Goal: Task Accomplishment & Management: Use online tool/utility

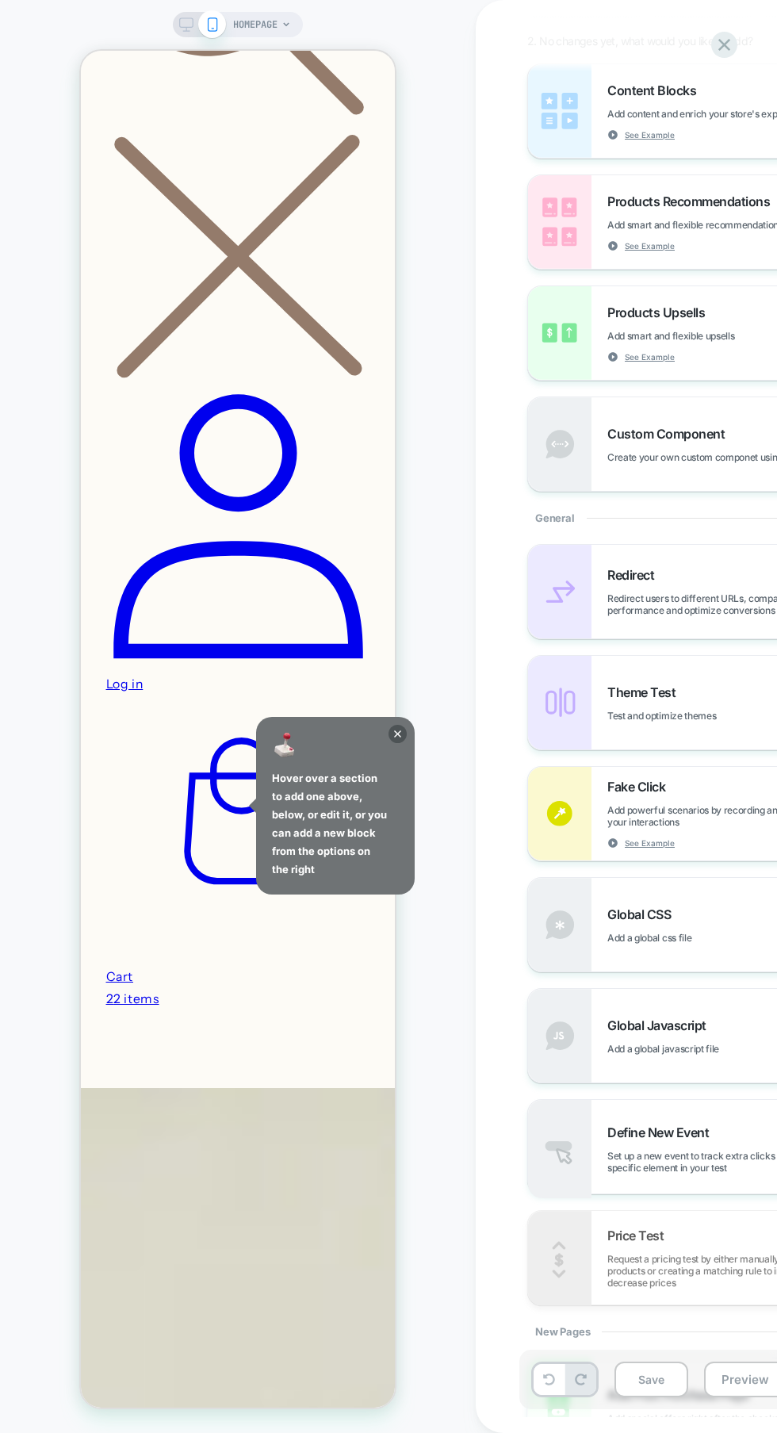
scroll to position [936, 0]
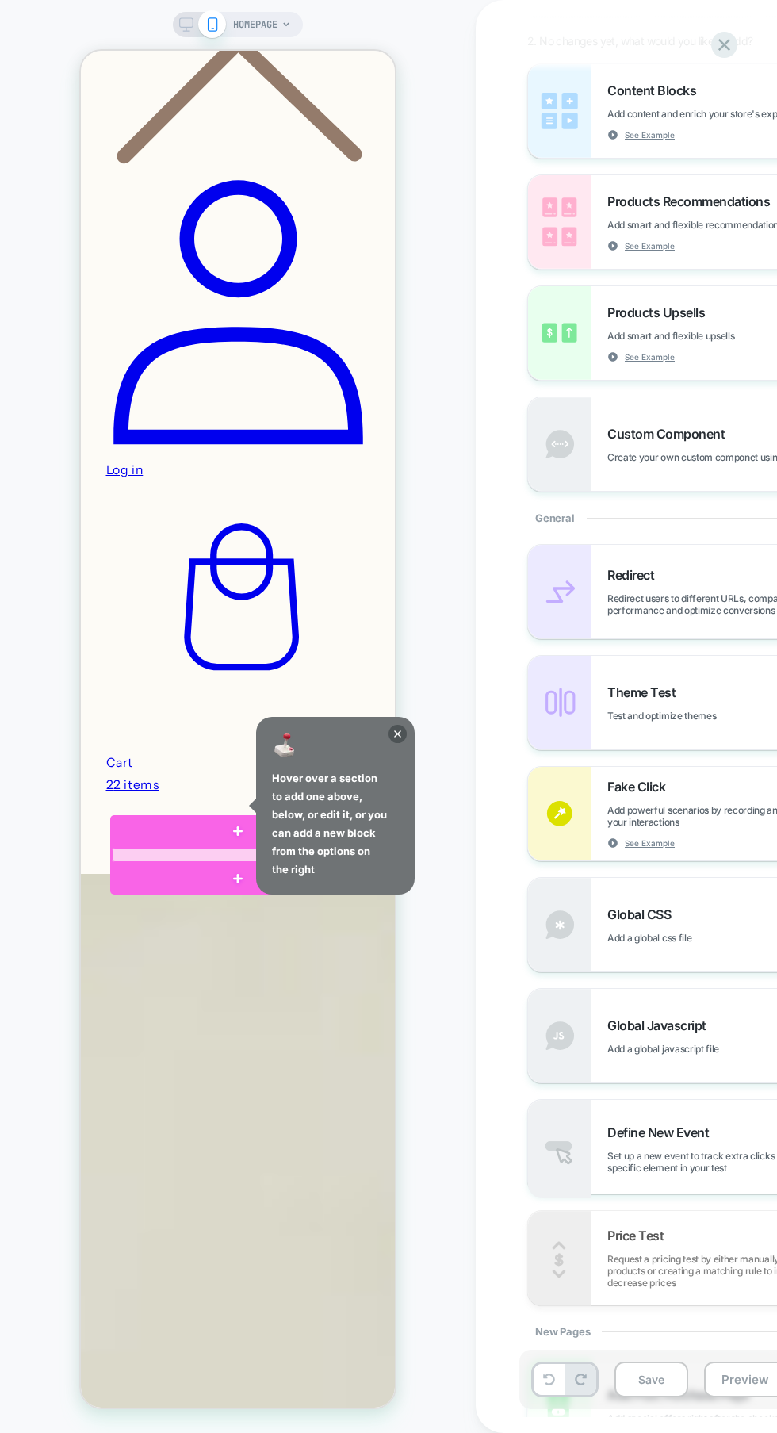
click at [355, 846] on div at bounding box center [238, 854] width 256 height 17
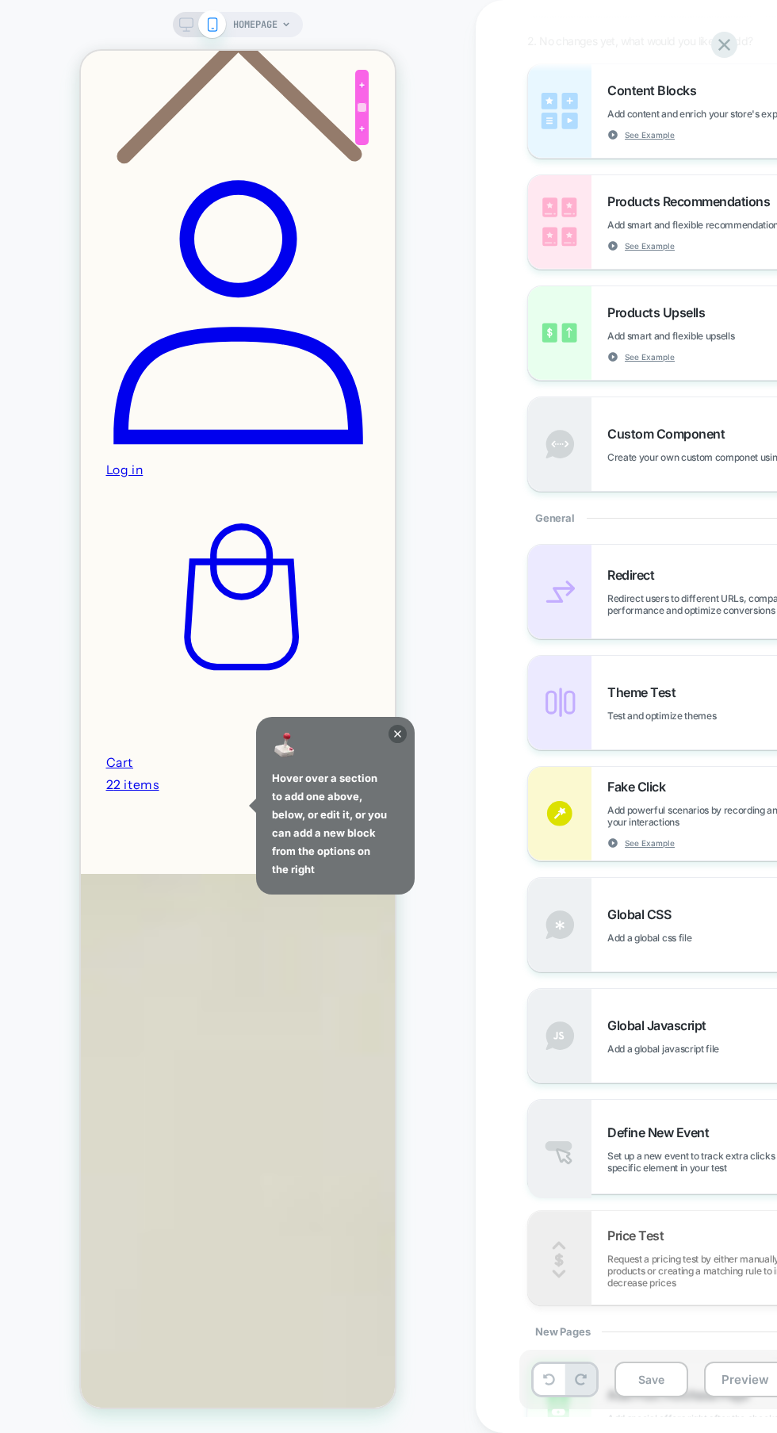
click at [362, 107] on div at bounding box center [362, 107] width 11 height 11
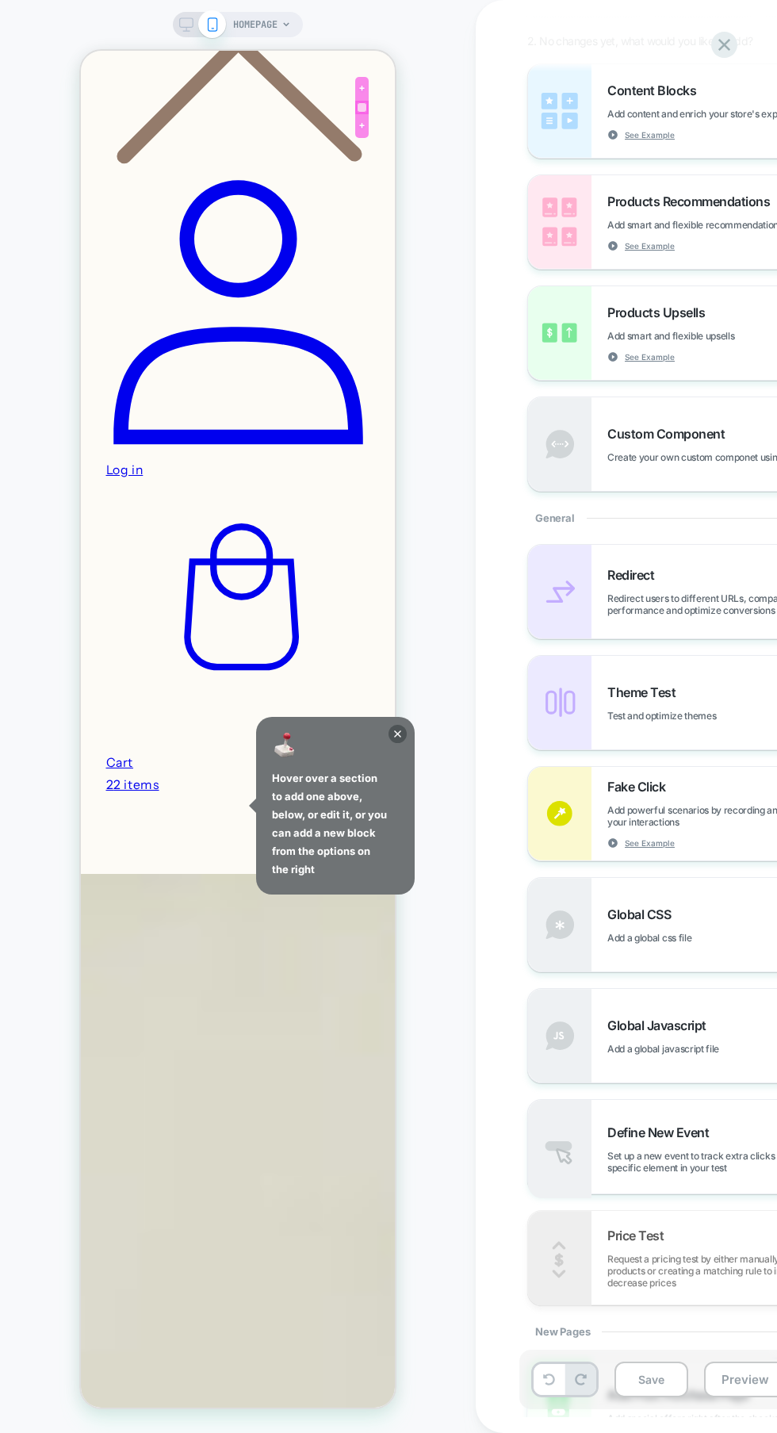
click at [355, 138] on div at bounding box center [362, 126] width 14 height 24
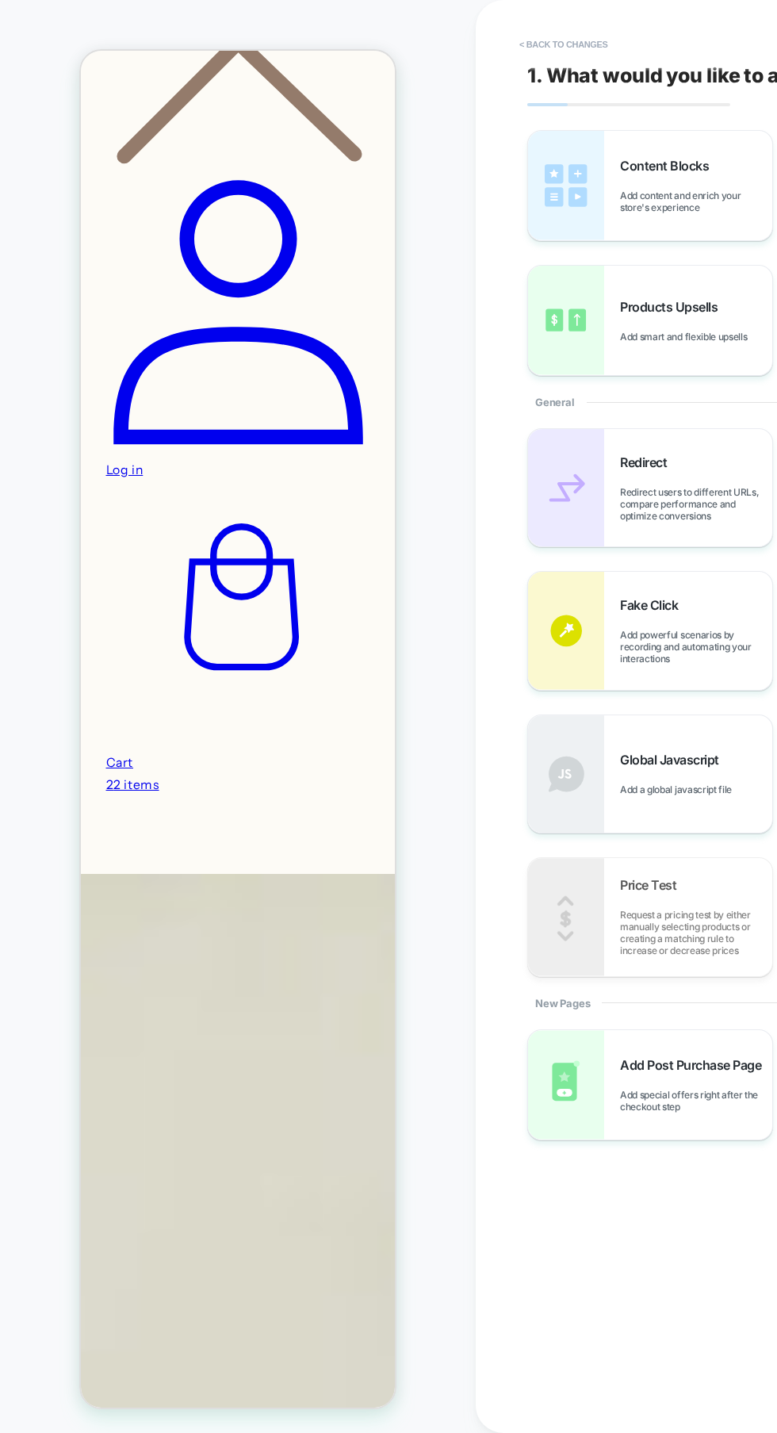
click at [549, 728] on img at bounding box center [566, 773] width 76 height 117
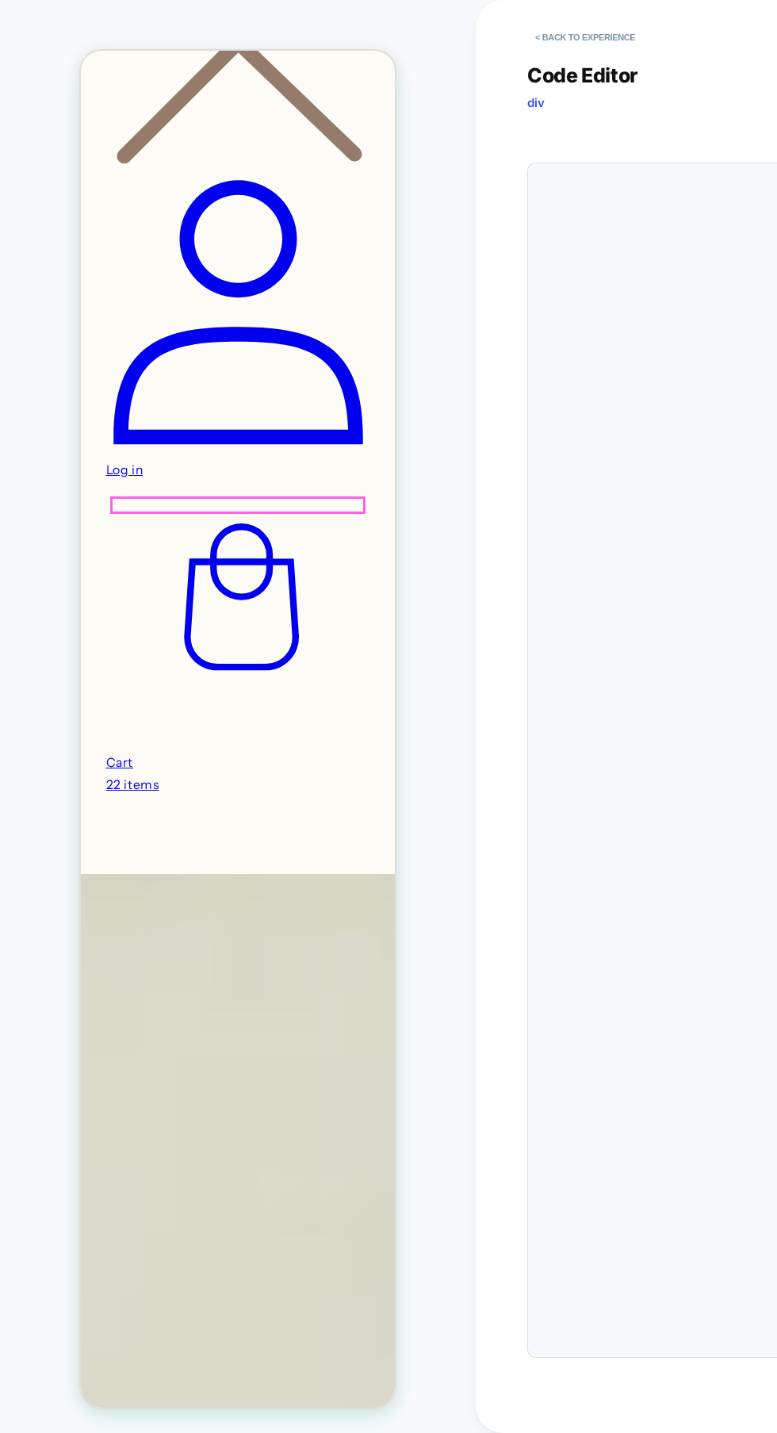
click at [299, 523] on icon at bounding box center [241, 596] width 115 height 147
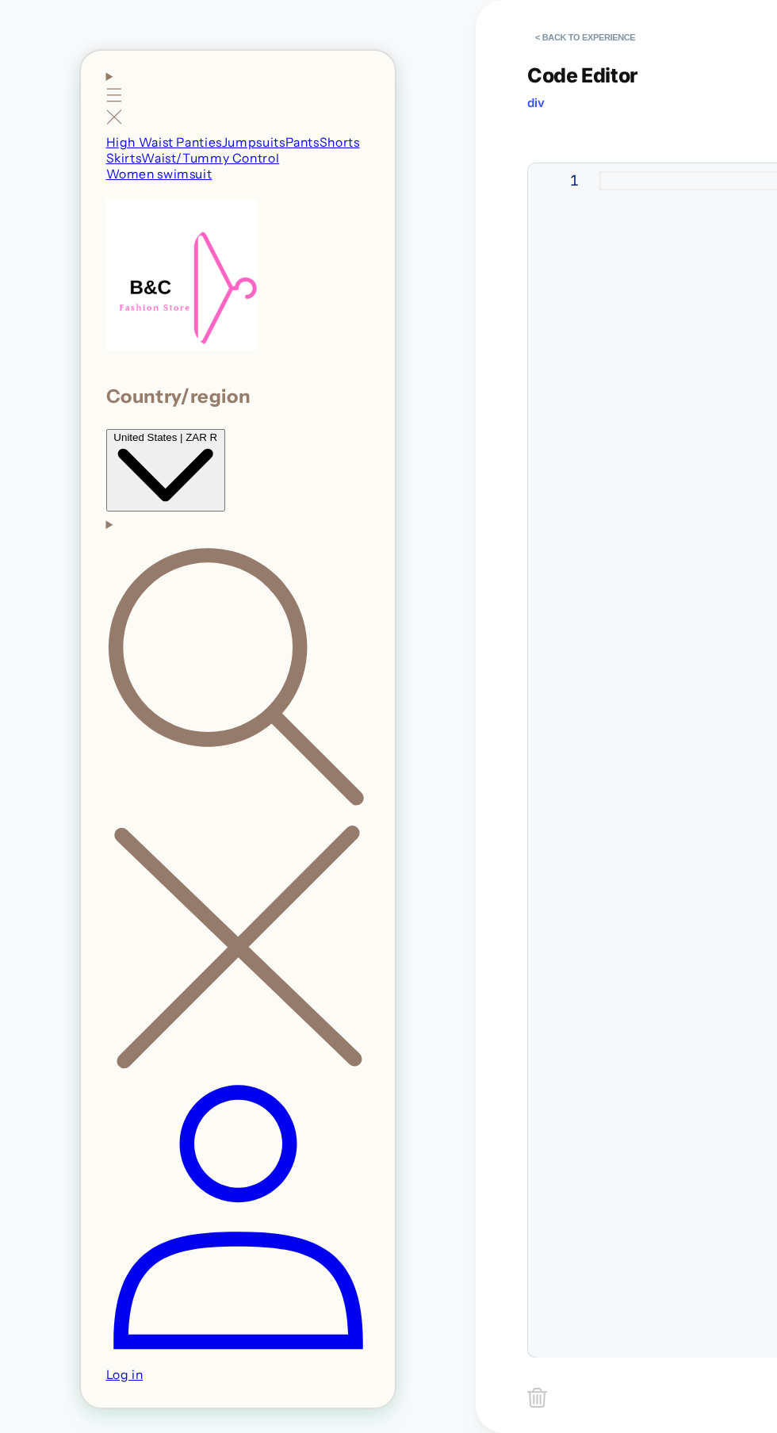
scroll to position [0, 0]
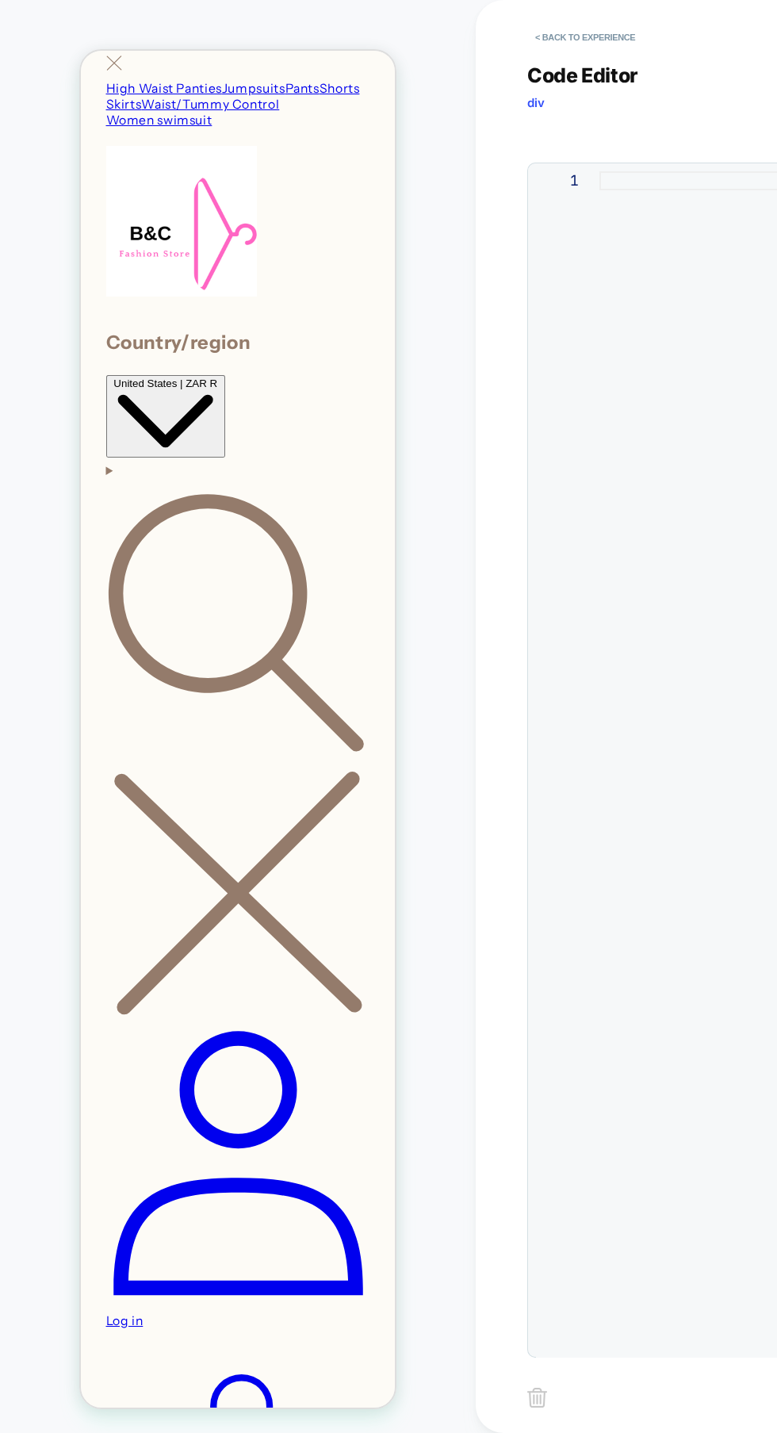
scroll to position [322, 0]
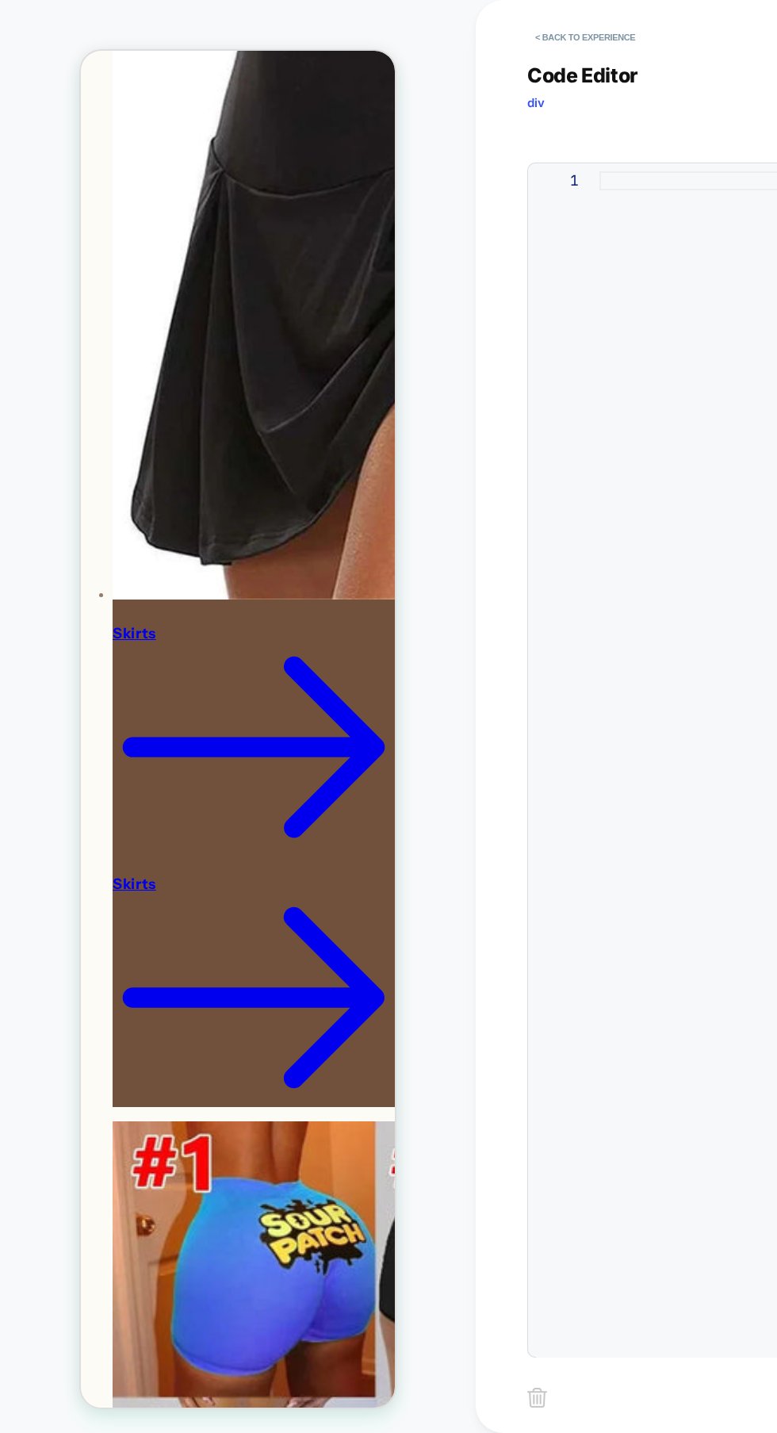
scroll to position [8731, 0]
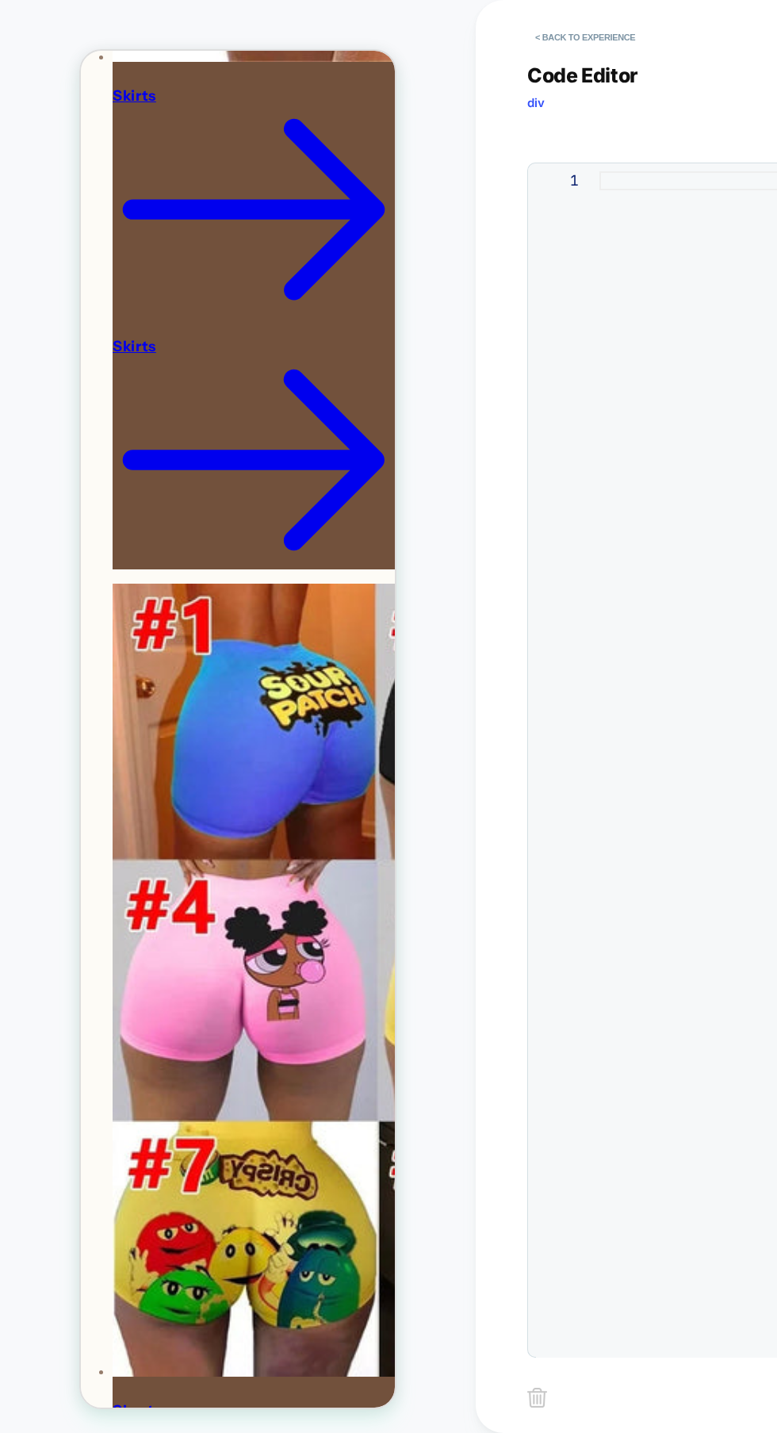
scroll to position [9280, 0]
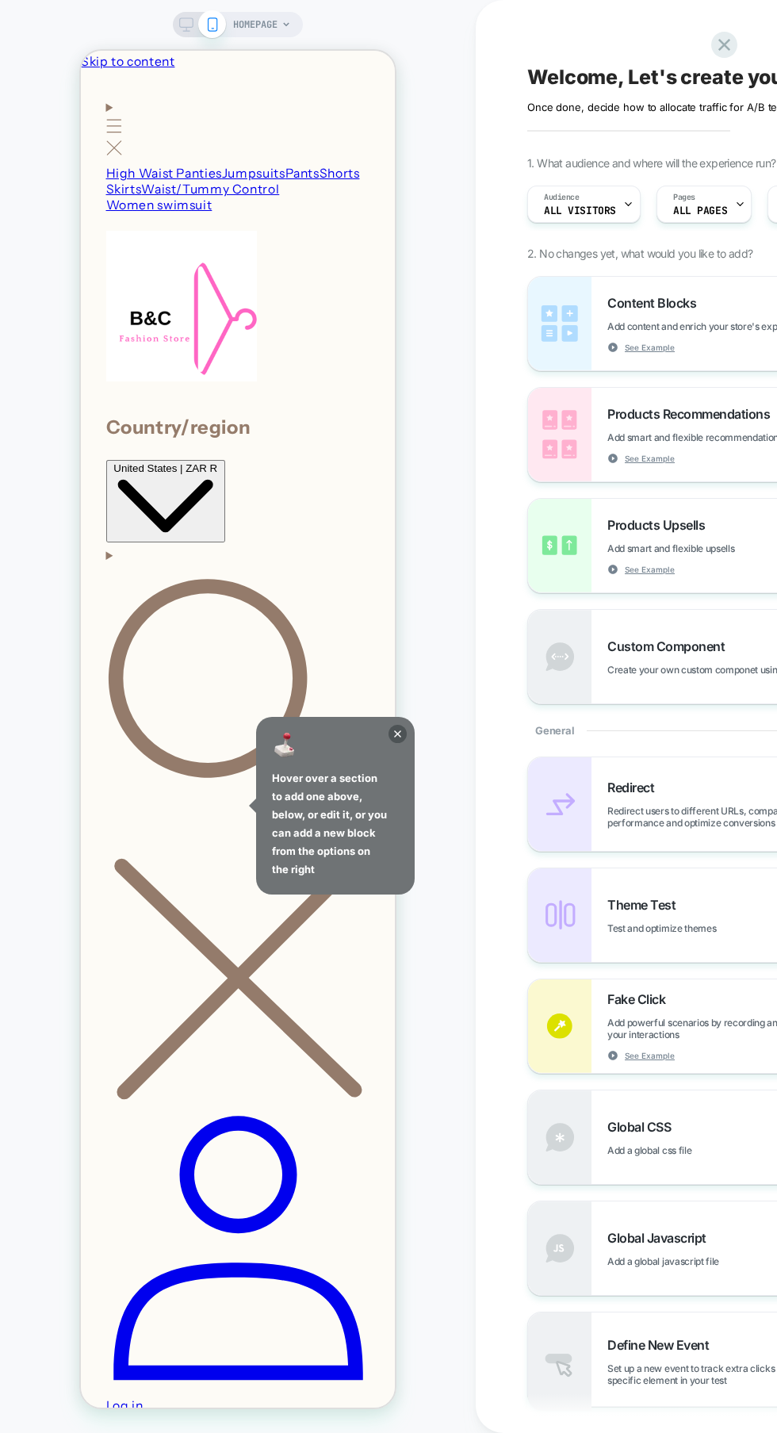
click at [286, 24] on icon at bounding box center [286, 25] width 10 height 10
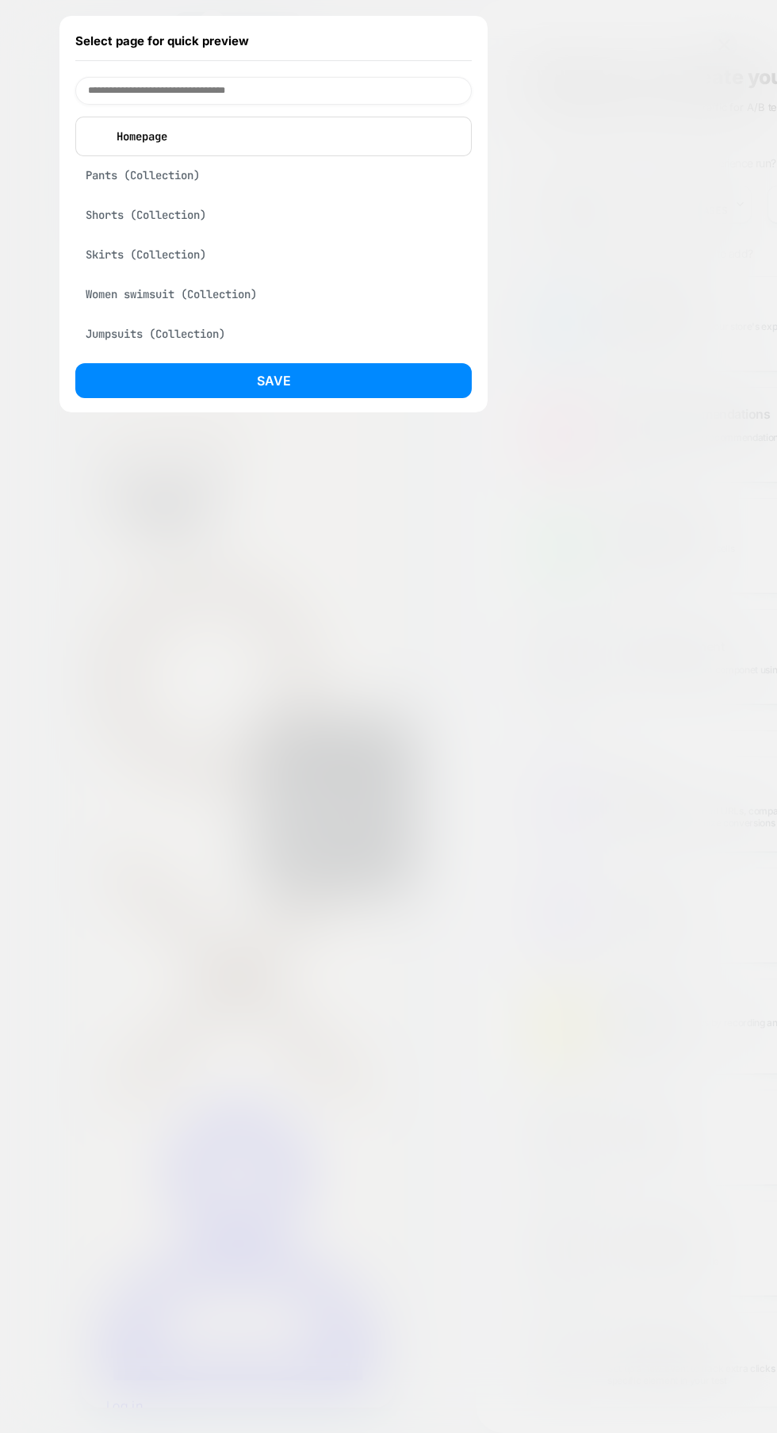
click at [304, 371] on button "Save" at bounding box center [273, 380] width 396 height 35
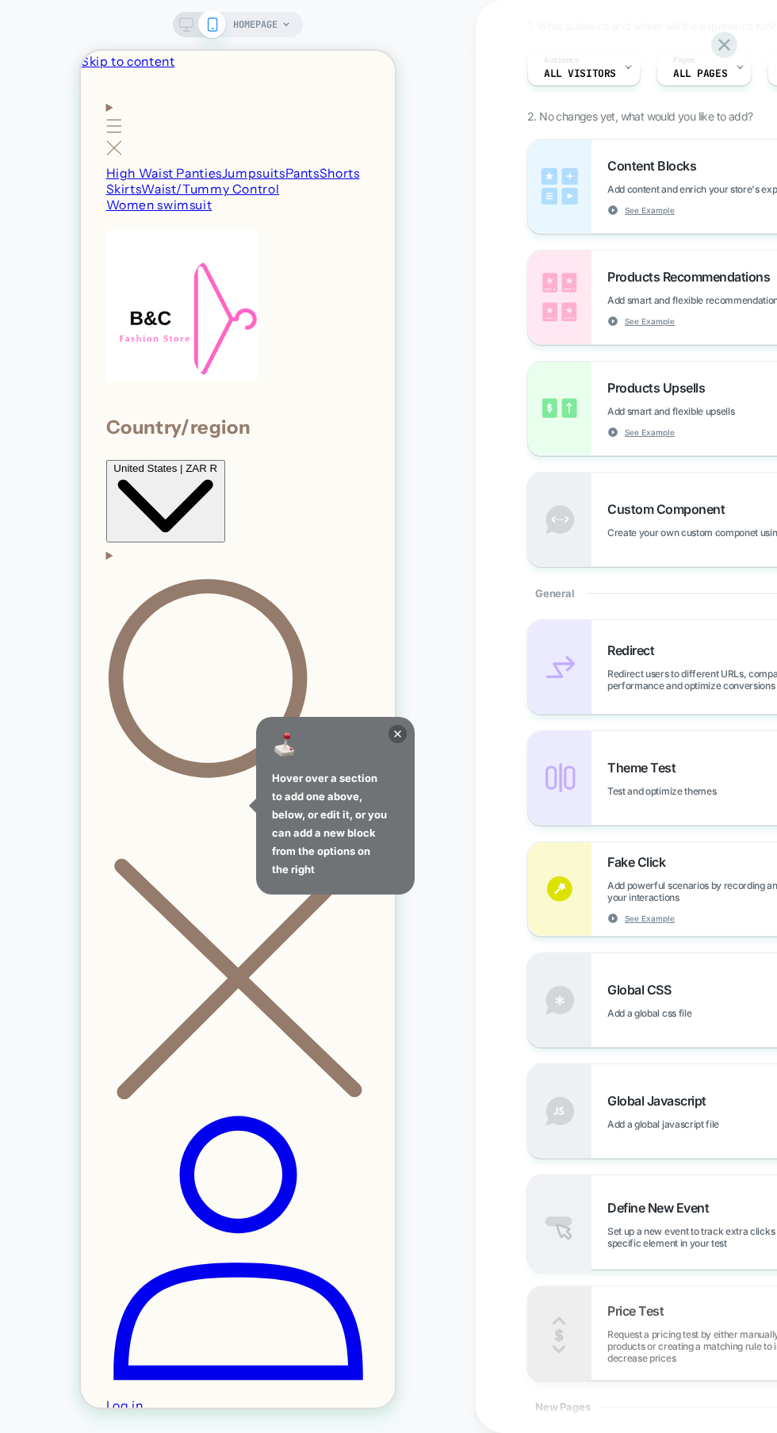
scroll to position [212, 0]
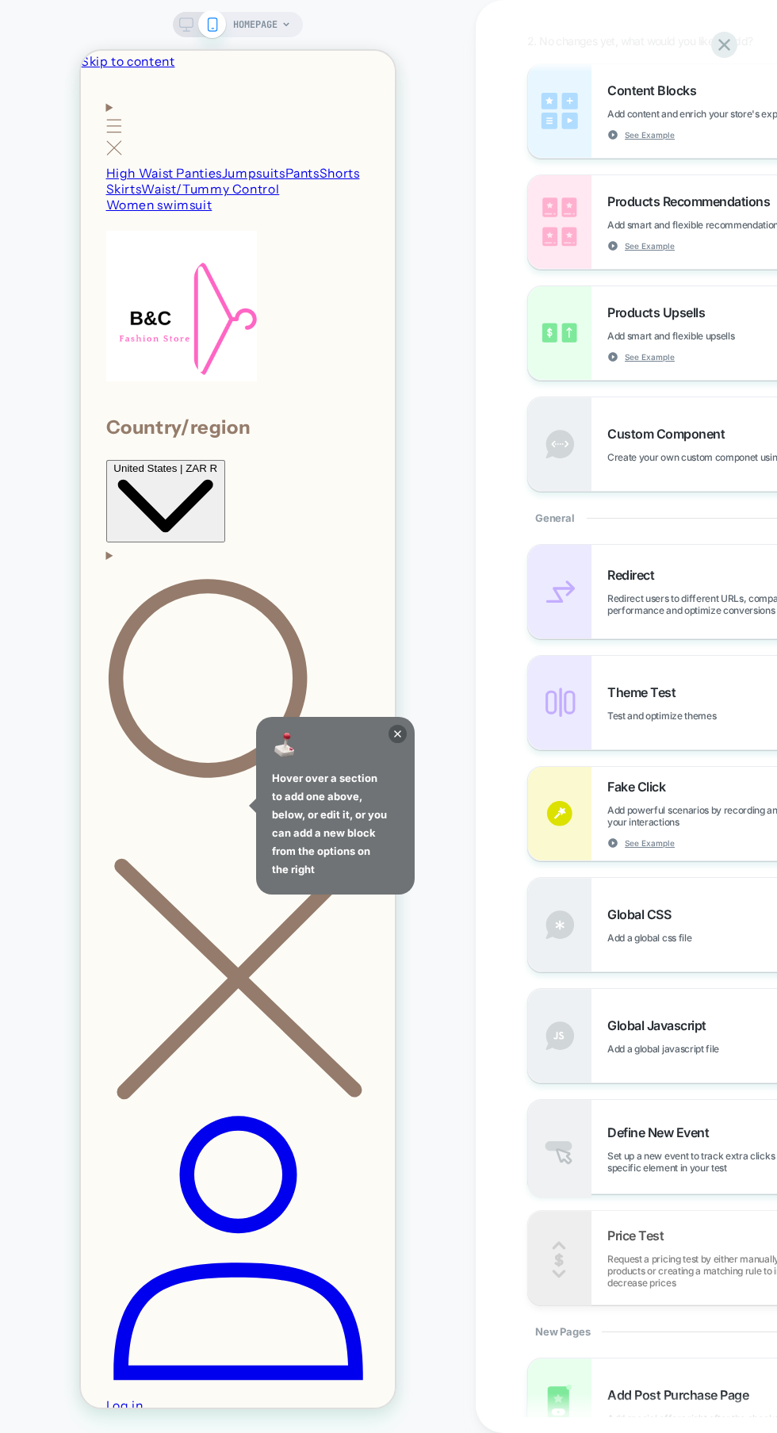
click at [398, 737] on icon at bounding box center [398, 733] width 7 height 7
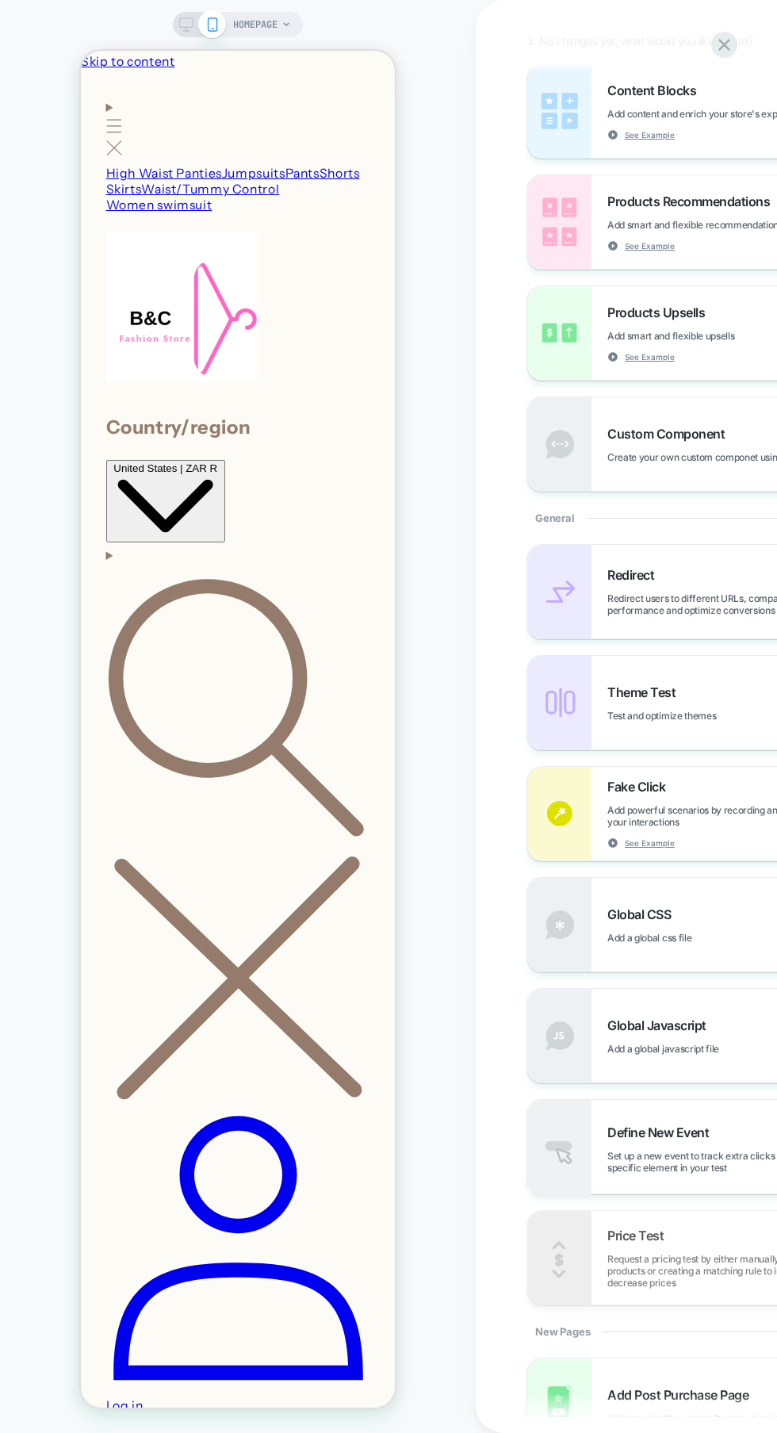
click at [109, 121] on span "Menu" at bounding box center [114, 139] width 16 height 37
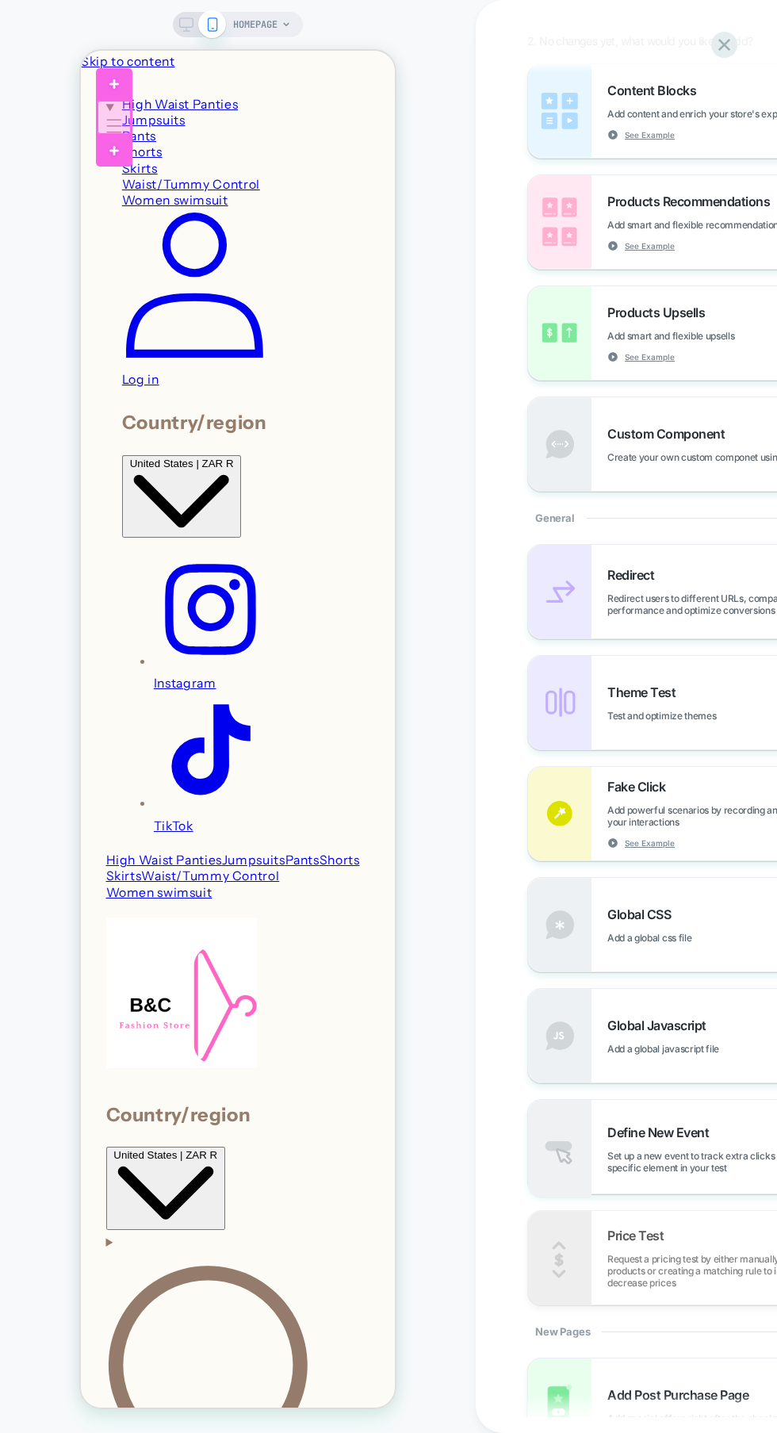
click at [426, 398] on div "HOMEPAGE" at bounding box center [238, 716] width 476 height 1401
click at [122, 121] on span "Menu" at bounding box center [114, 139] width 16 height 37
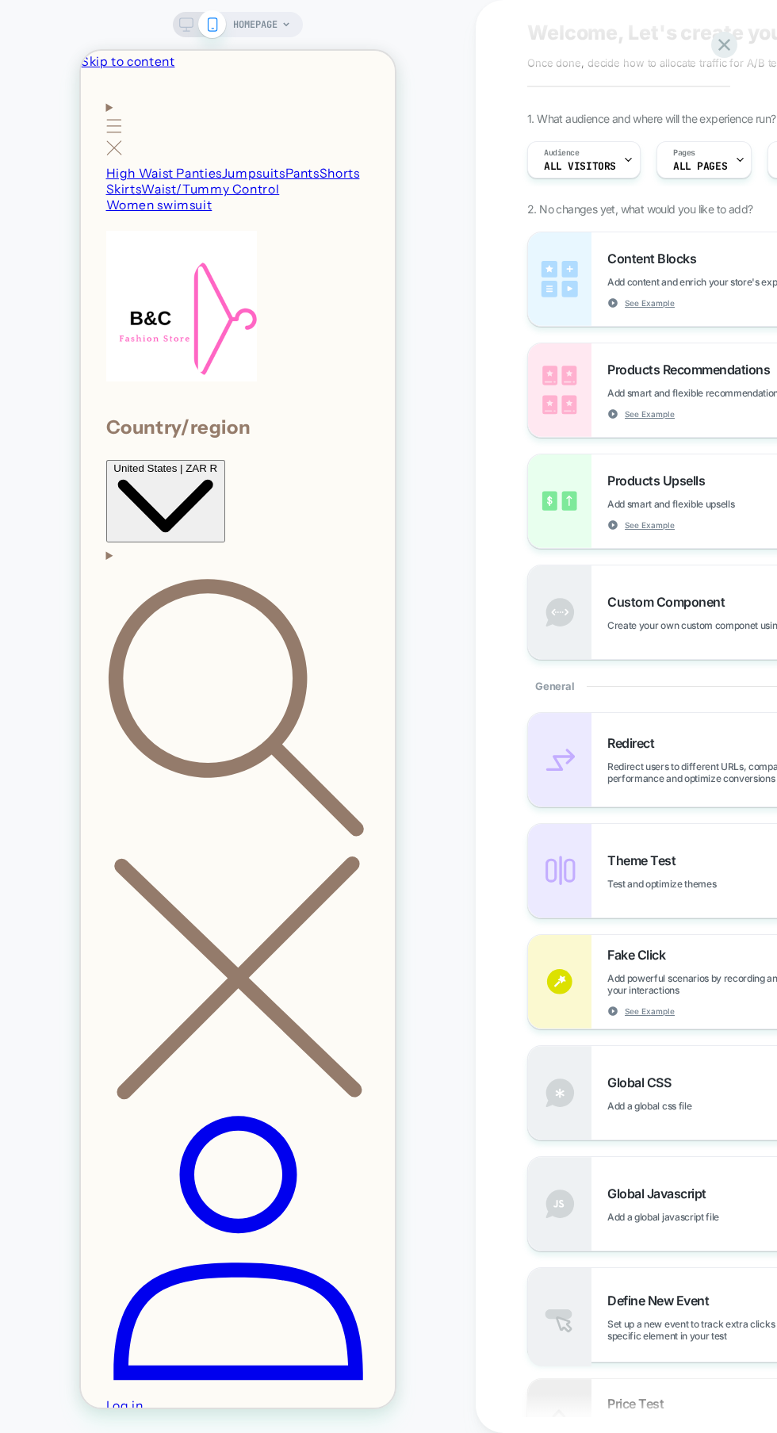
scroll to position [0, 0]
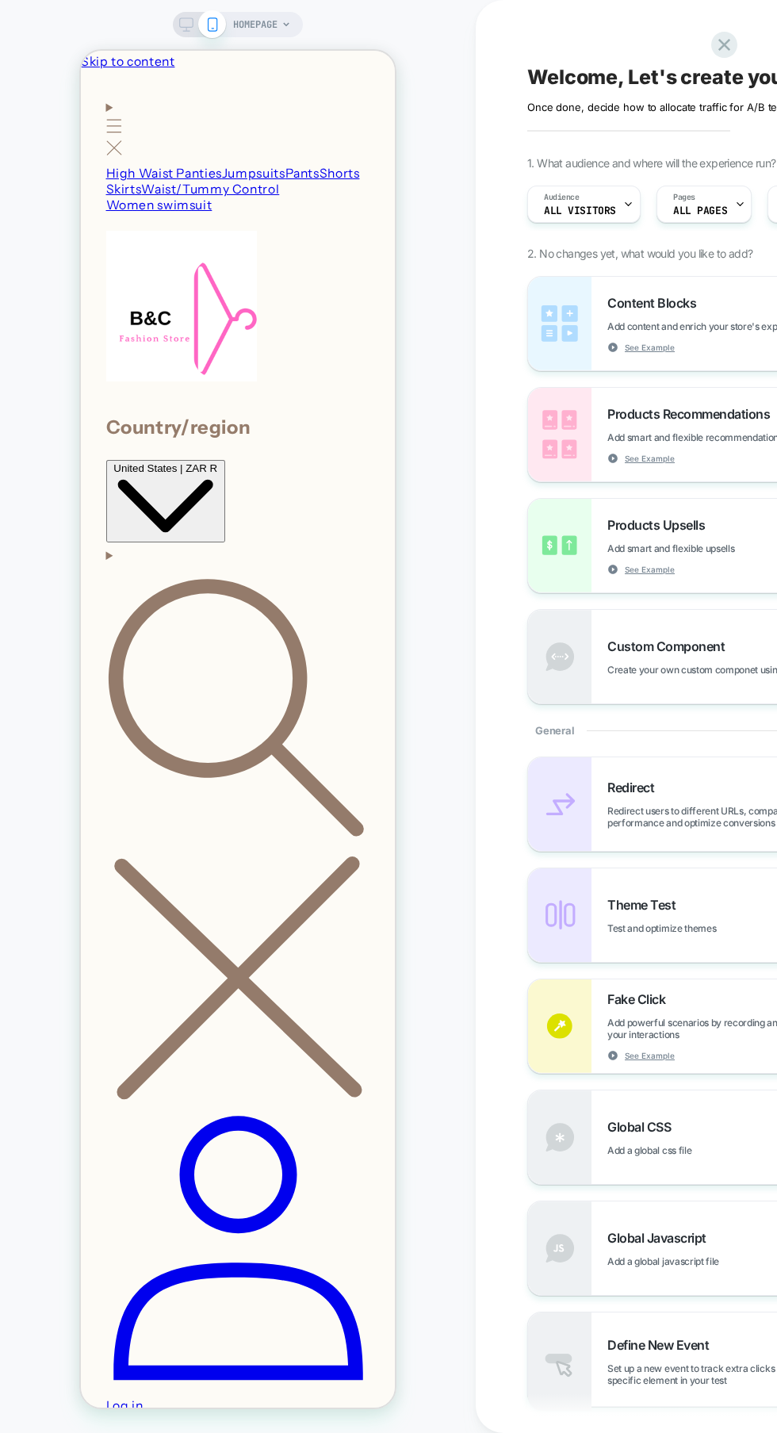
click at [289, 112] on span "All Visitors" at bounding box center [157, 79] width 264 height 66
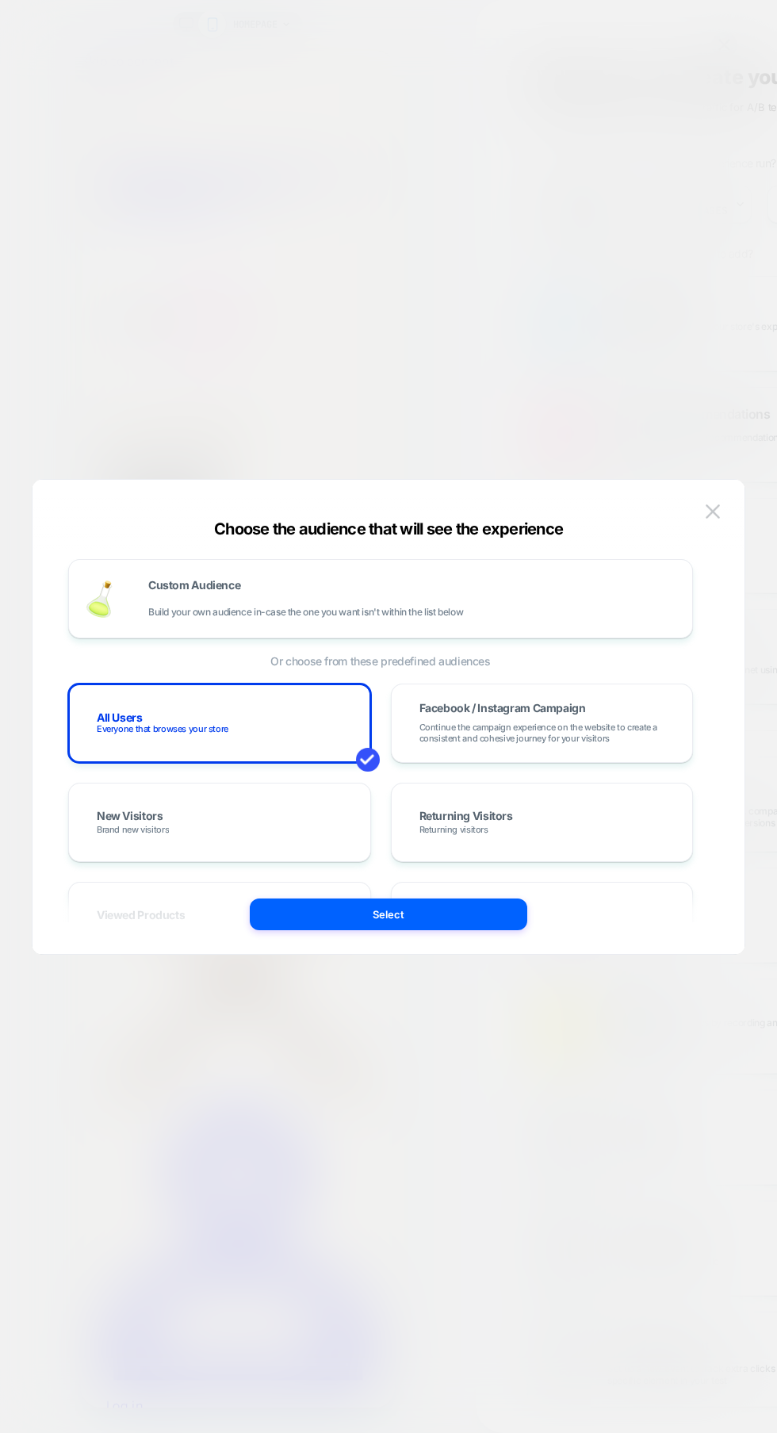
click at [0, 0] on span "Returning visitors" at bounding box center [0, 0] width 0 height 0
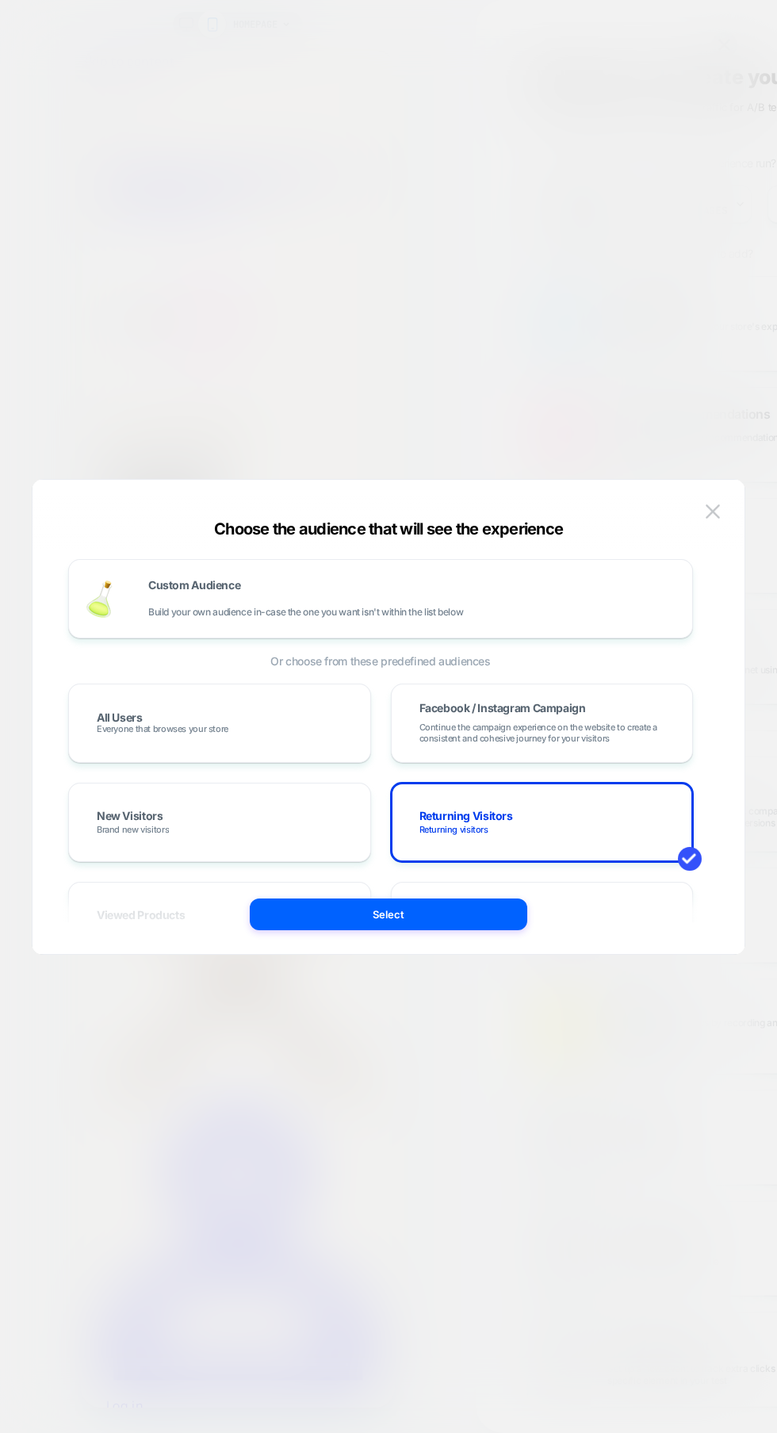
click at [0, 0] on div "All Users Everyone that browses your store" at bounding box center [0, 0] width 0 height 0
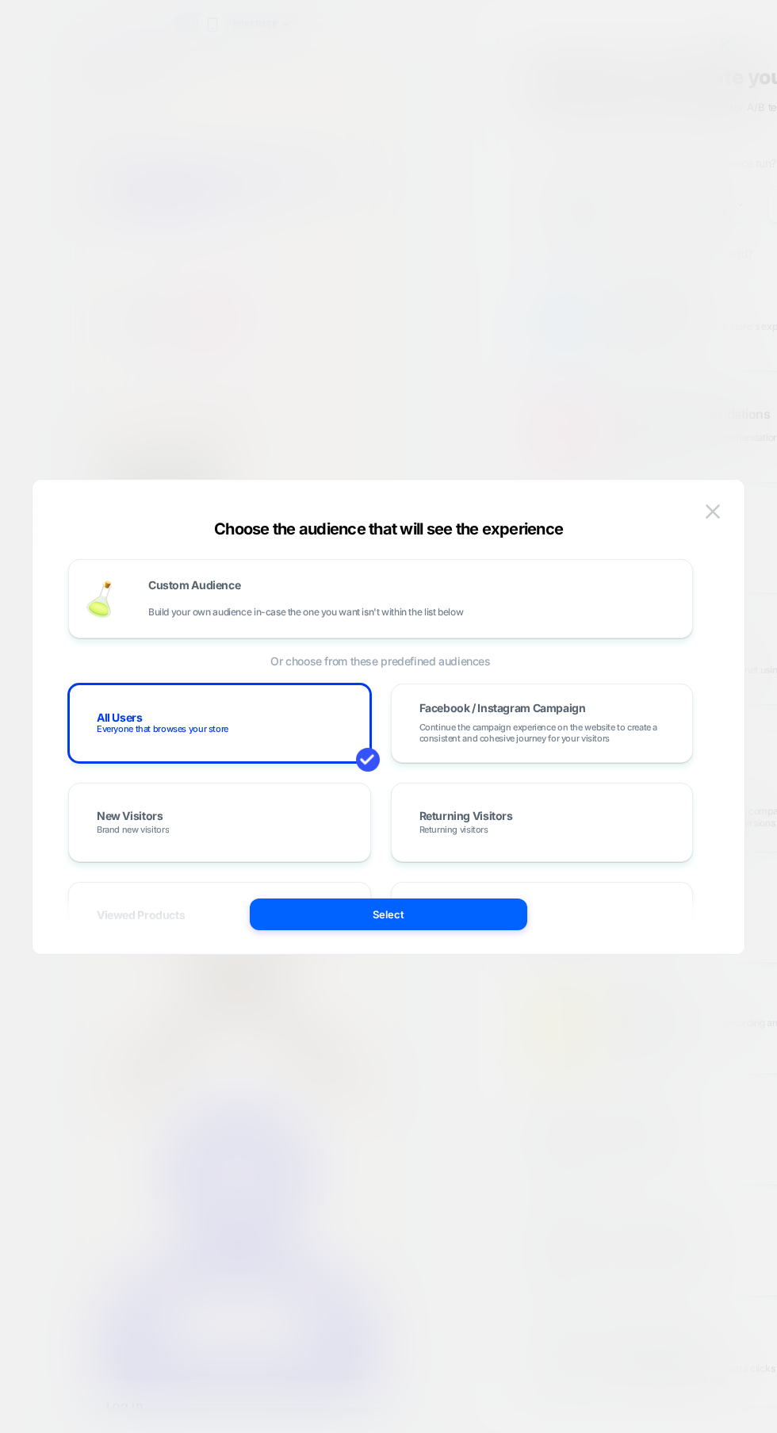
click at [0, 0] on div "Custom Audience Build your own audience in-case the one you want isn't within t…" at bounding box center [0, 0] width 0 height 0
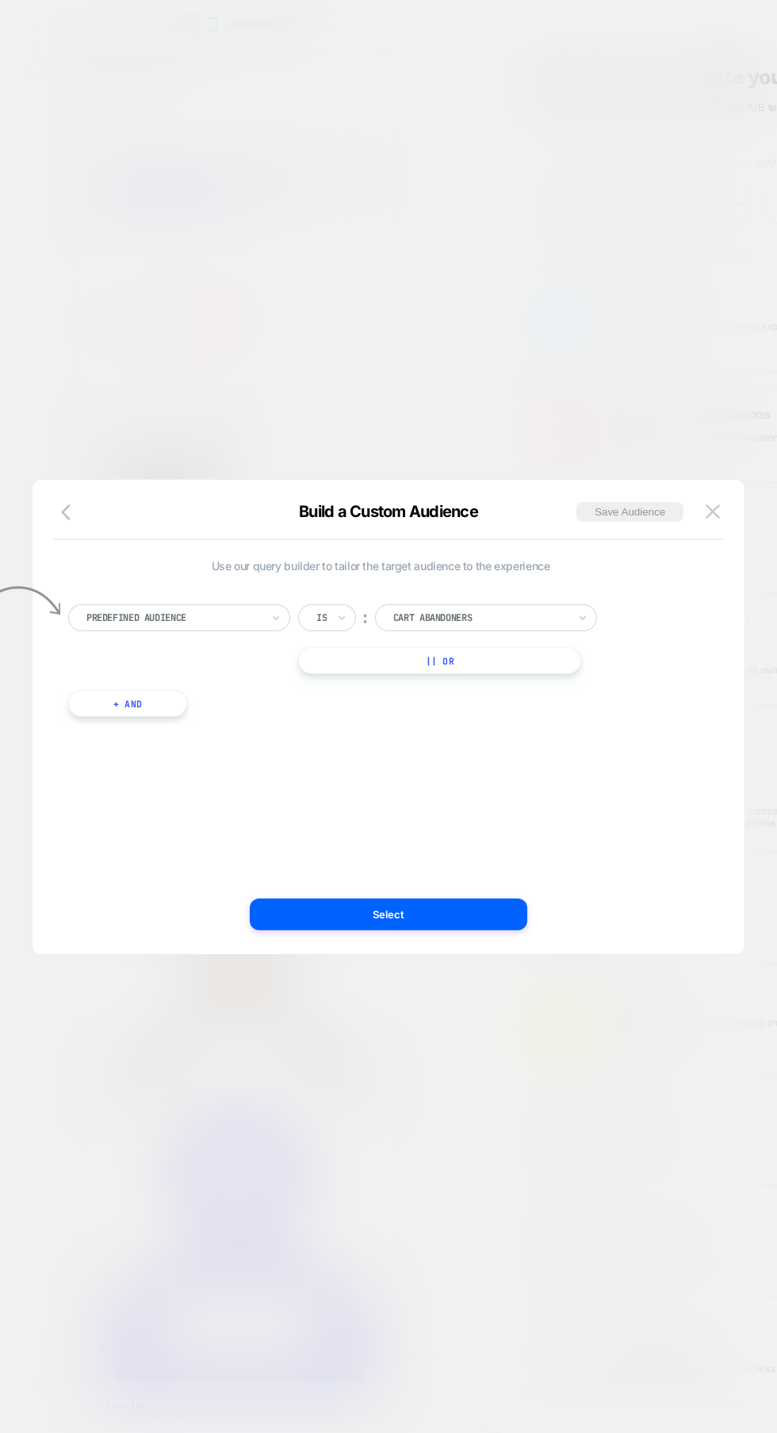
click at [0, 0] on icon "button" at bounding box center [0, 0] width 0 height 0
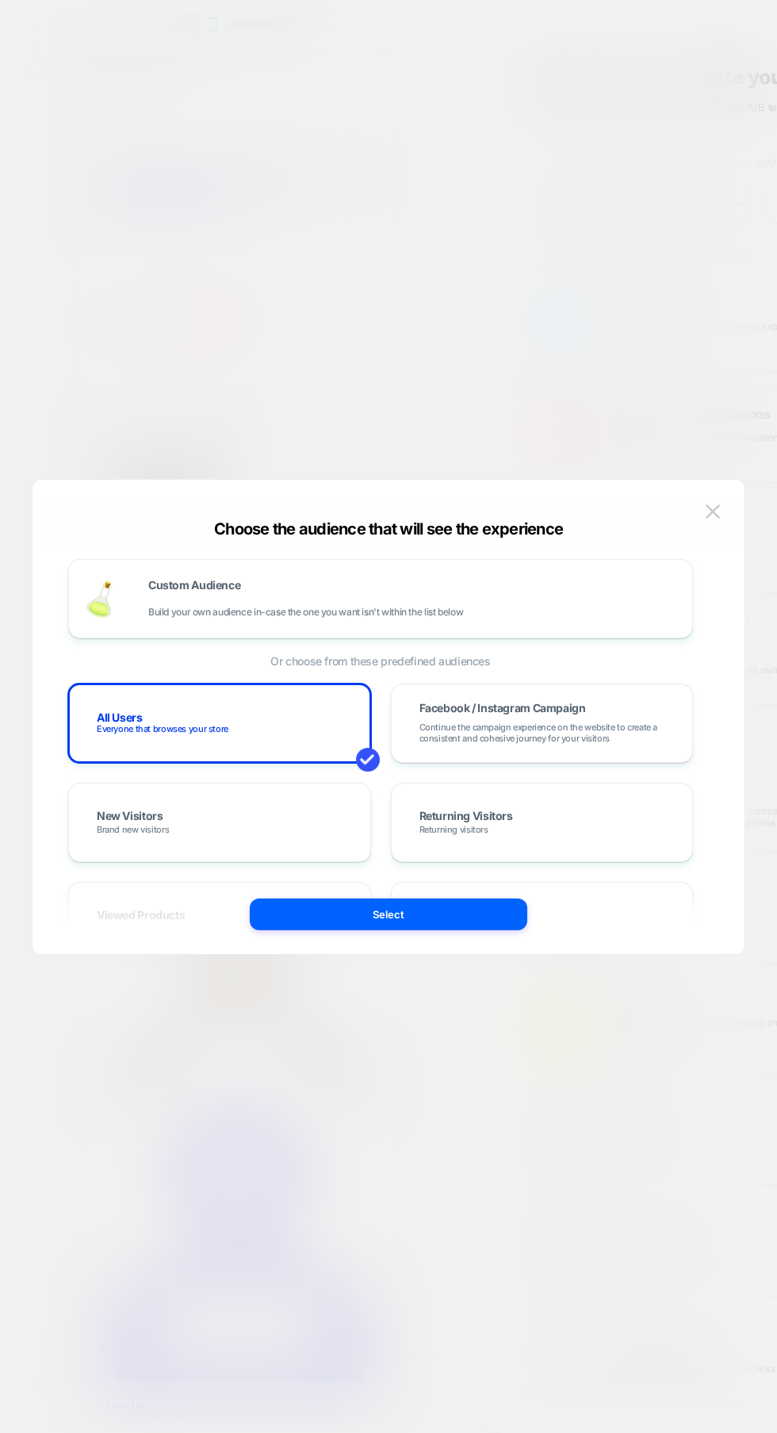
click at [409, 900] on button "Select" at bounding box center [389, 914] width 278 height 32
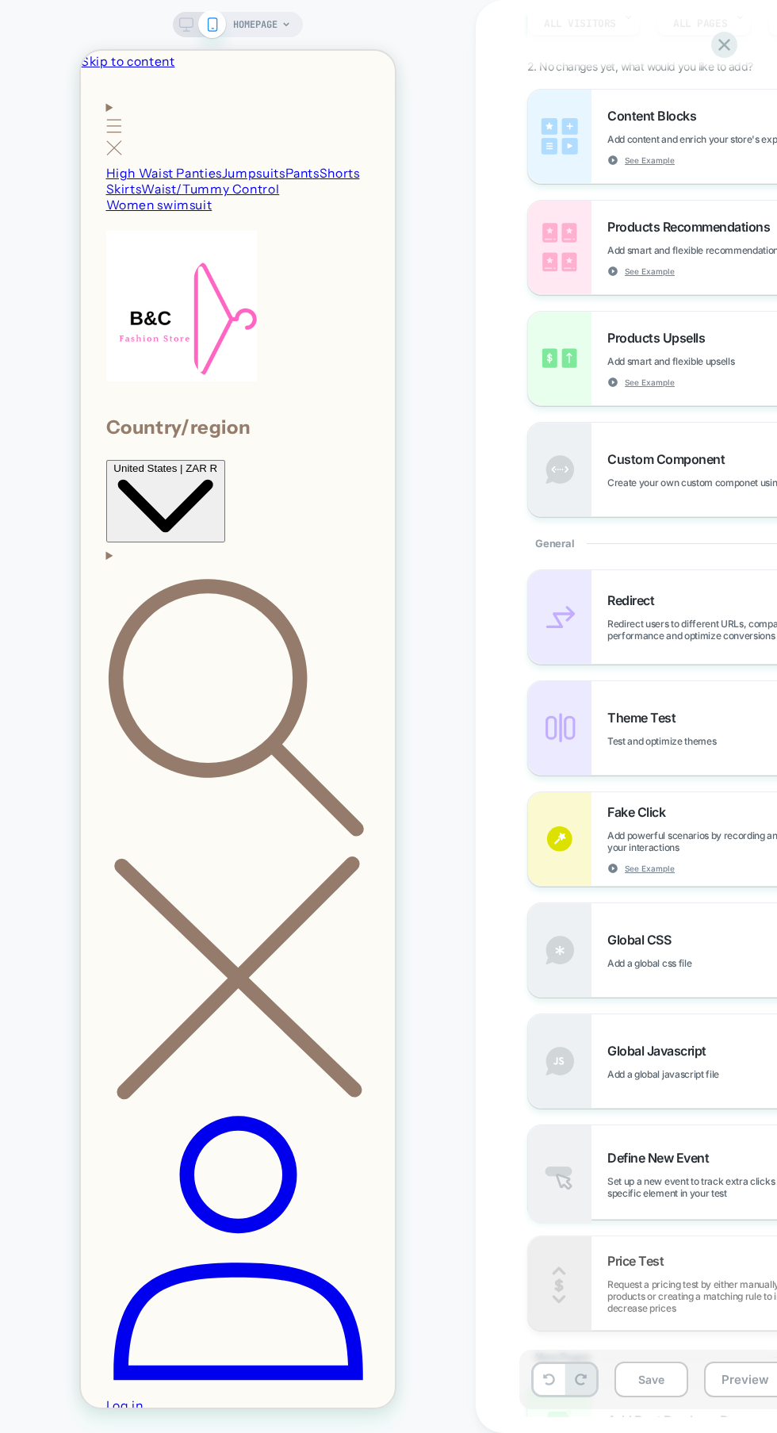
scroll to position [212, 0]
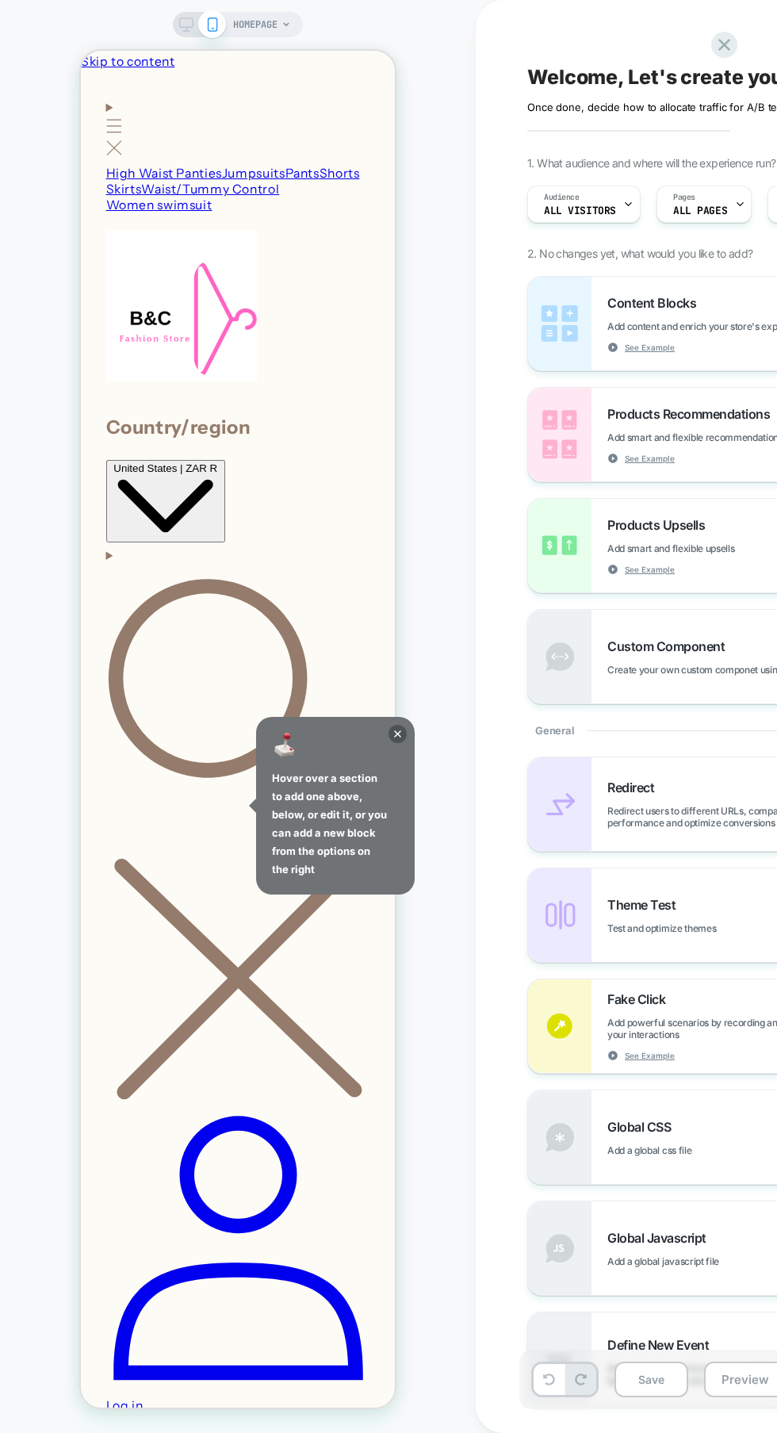
click at [81, 51] on button "Check out" at bounding box center [81, 51] width 0 height 0
click at [297, 875] on span "Hover over a section to add one above, below, or edit it, or you can add a new …" at bounding box center [335, 823] width 127 height 109
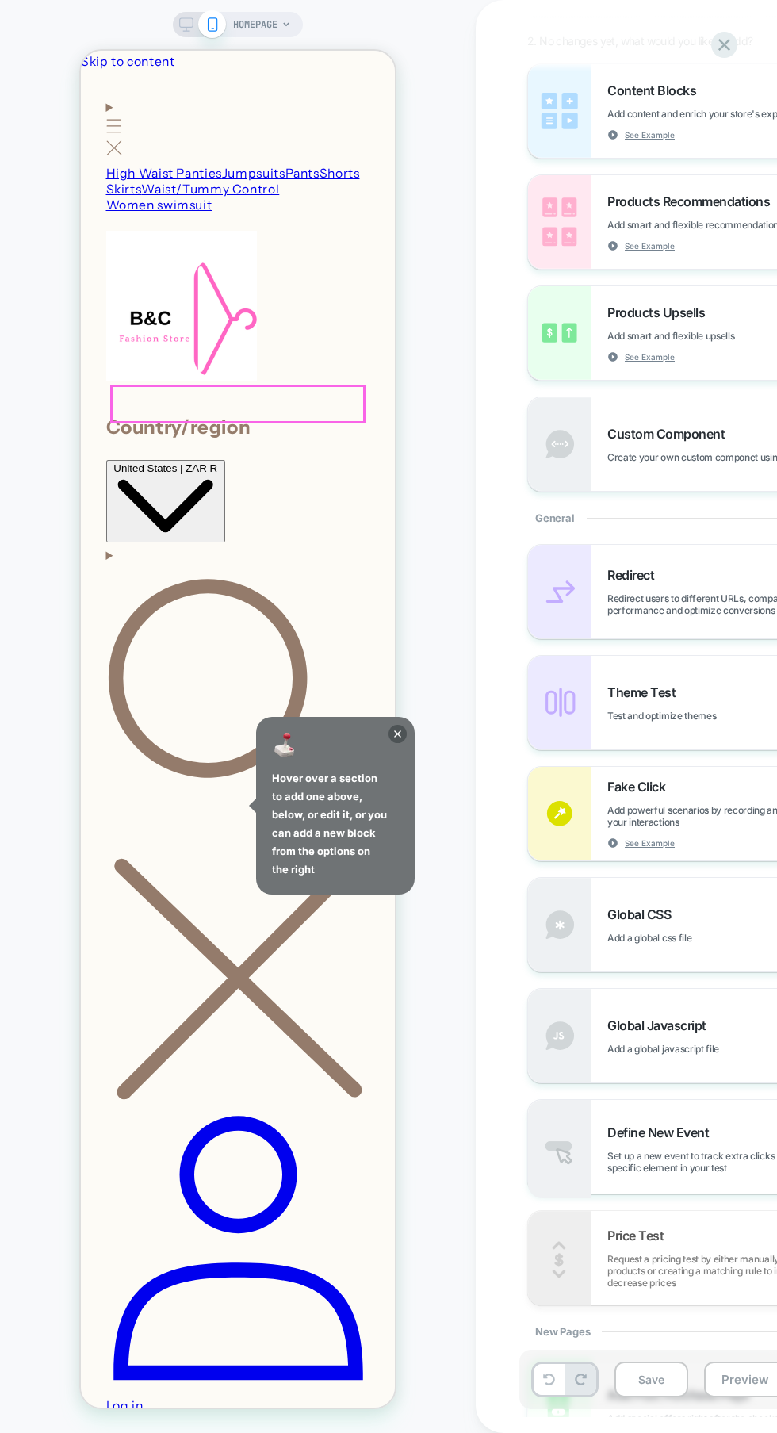
click at [0, 0] on div "Price Test Request a pricing test by either manually selecting products or crea…" at bounding box center [0, 0] width 0 height 0
click at [0, 0] on span "Request a pricing test by either manually selecting products or creating a matc…" at bounding box center [0, 0] width 0 height 0
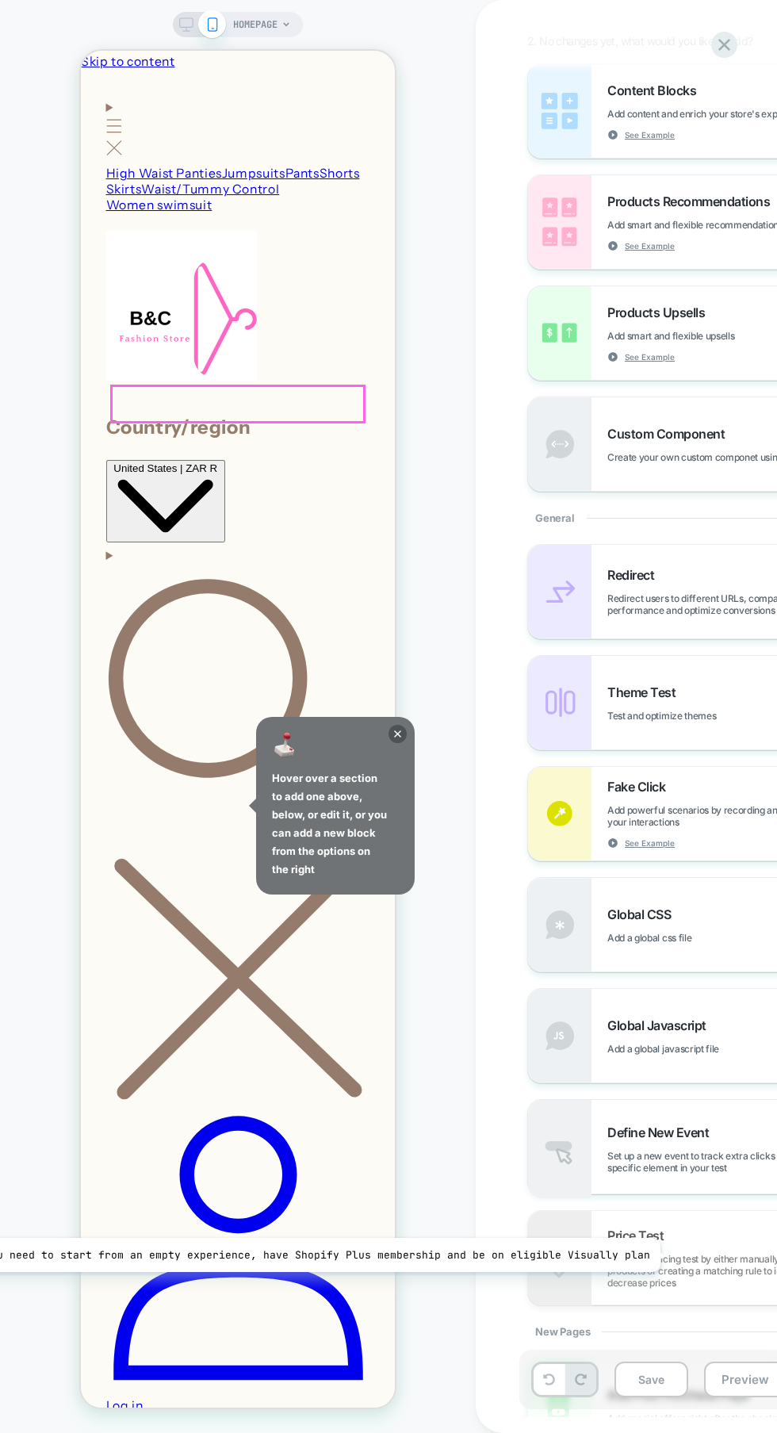
click at [0, 0] on div "Price Test Request a pricing test by either manually selecting products or crea…" at bounding box center [0, 0] width 0 height 0
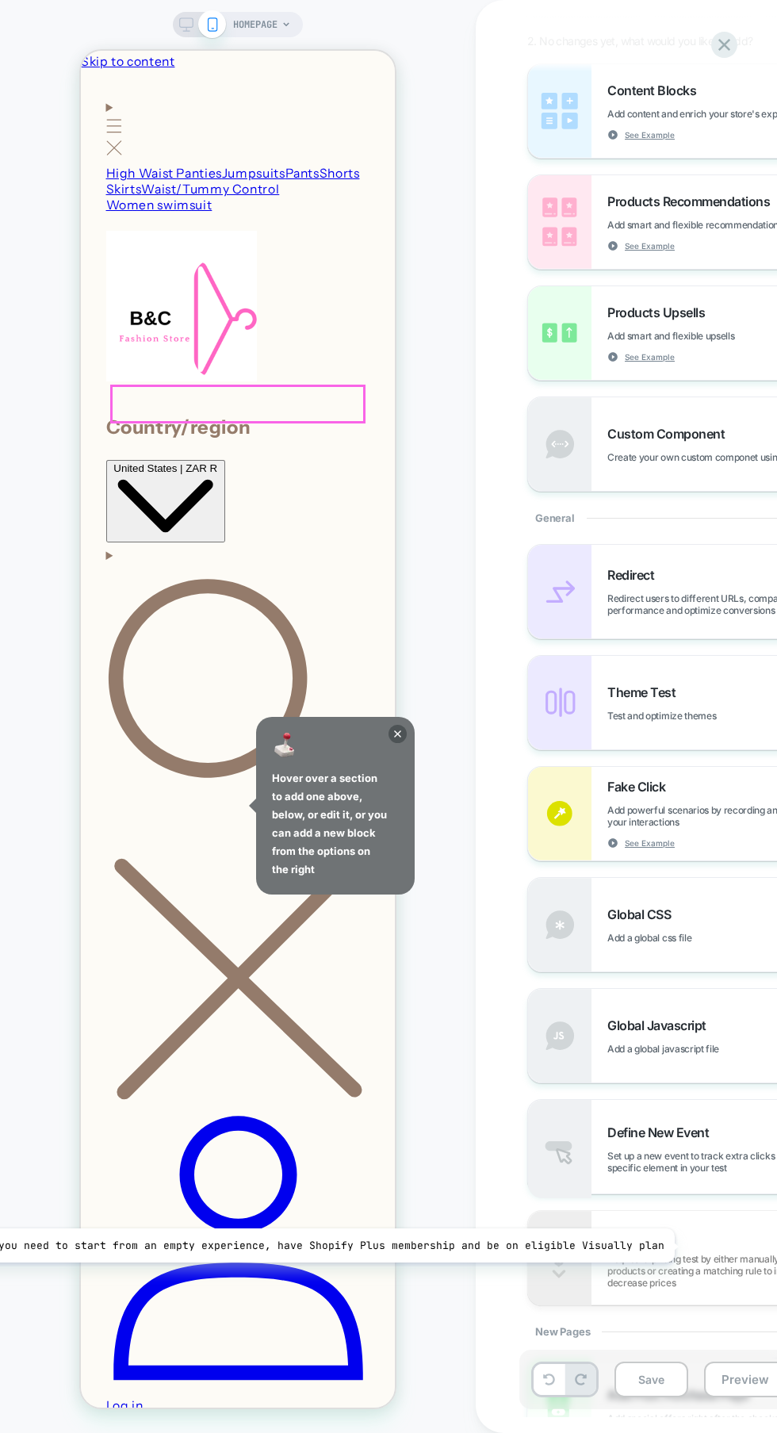
click at [661, 1407] on div "Add Post Purchase Page Add special offers right after the checkout step" at bounding box center [765, 1405] width 316 height 37
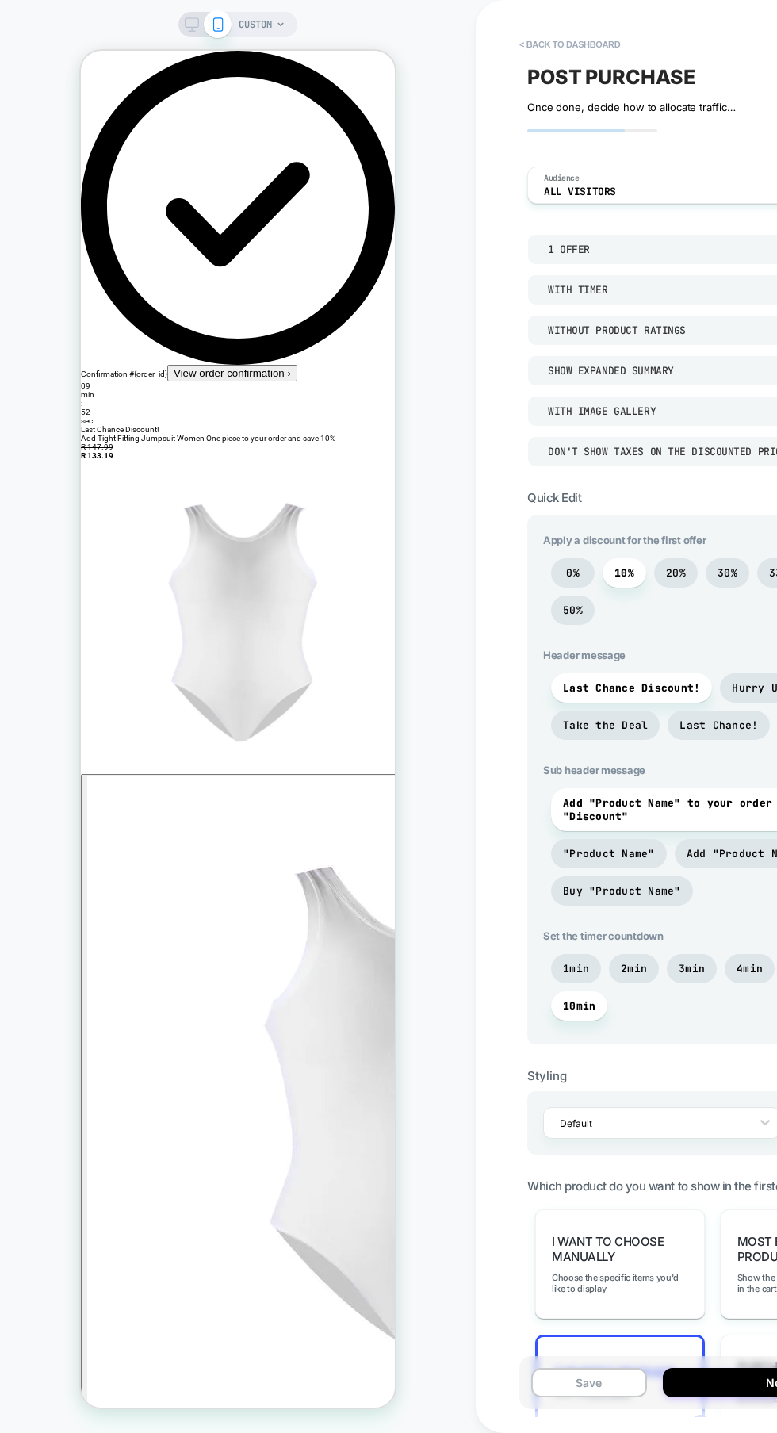
scroll to position [132, 0]
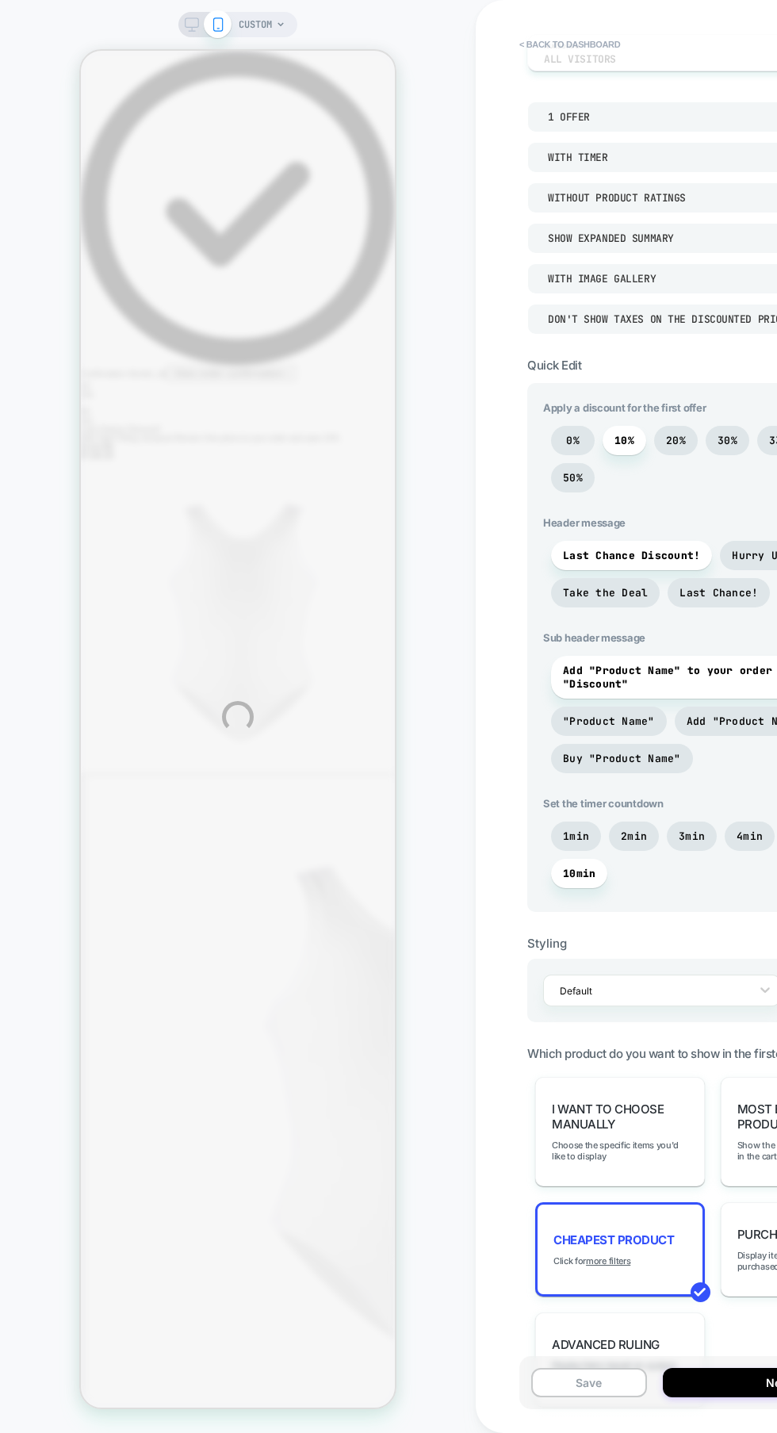
scroll to position [0, 0]
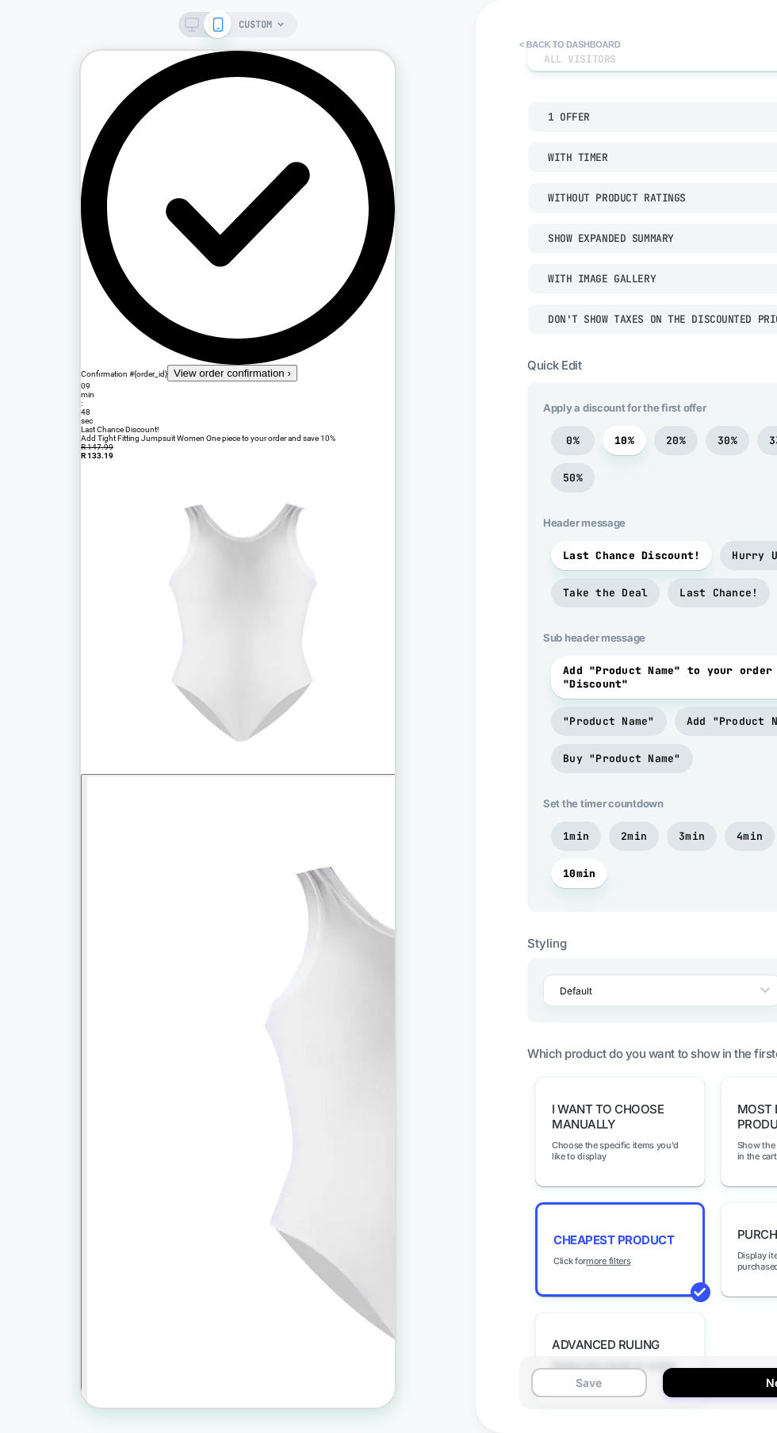
click at [615, 1255] on u "more filters" at bounding box center [608, 1260] width 44 height 11
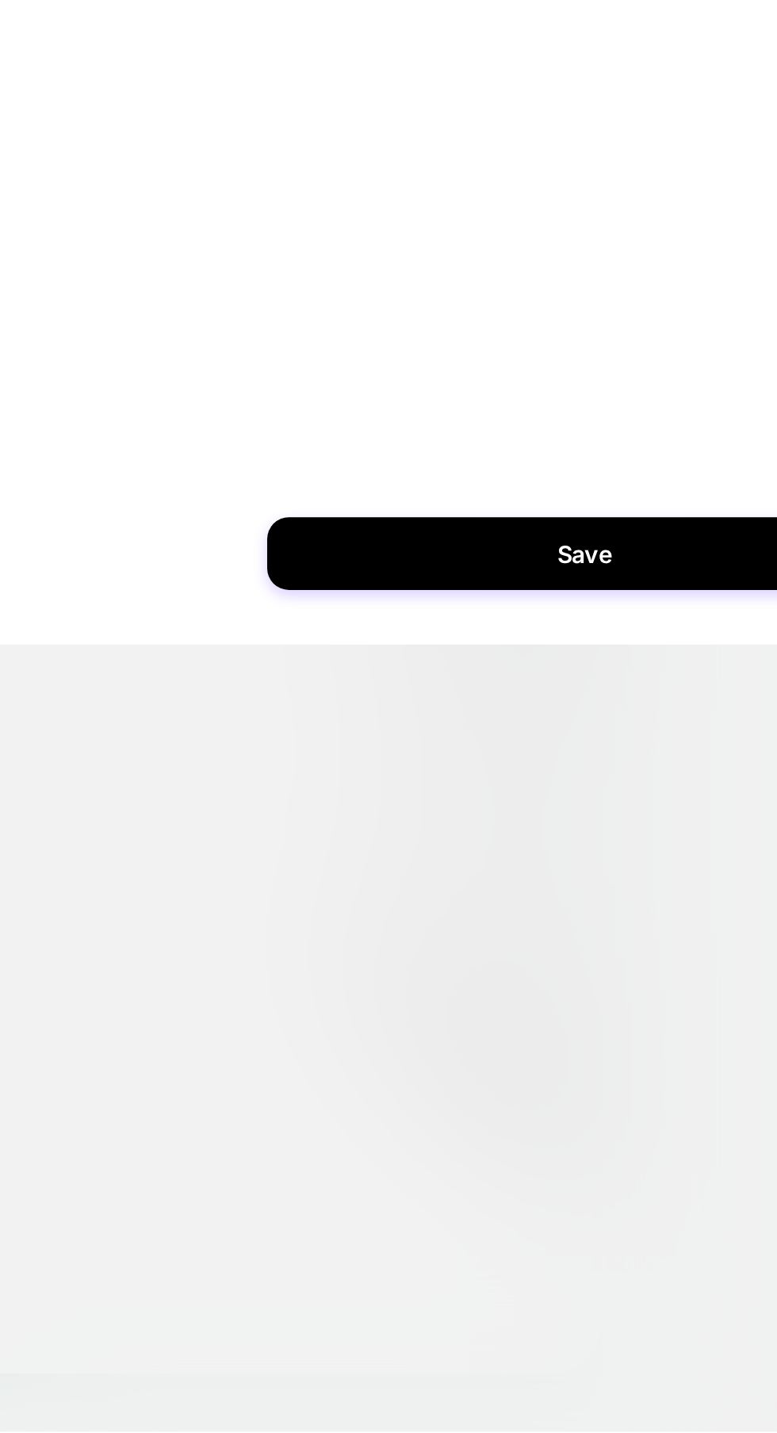
click at [371, 1053] on button "Save" at bounding box center [389, 1050] width 278 height 32
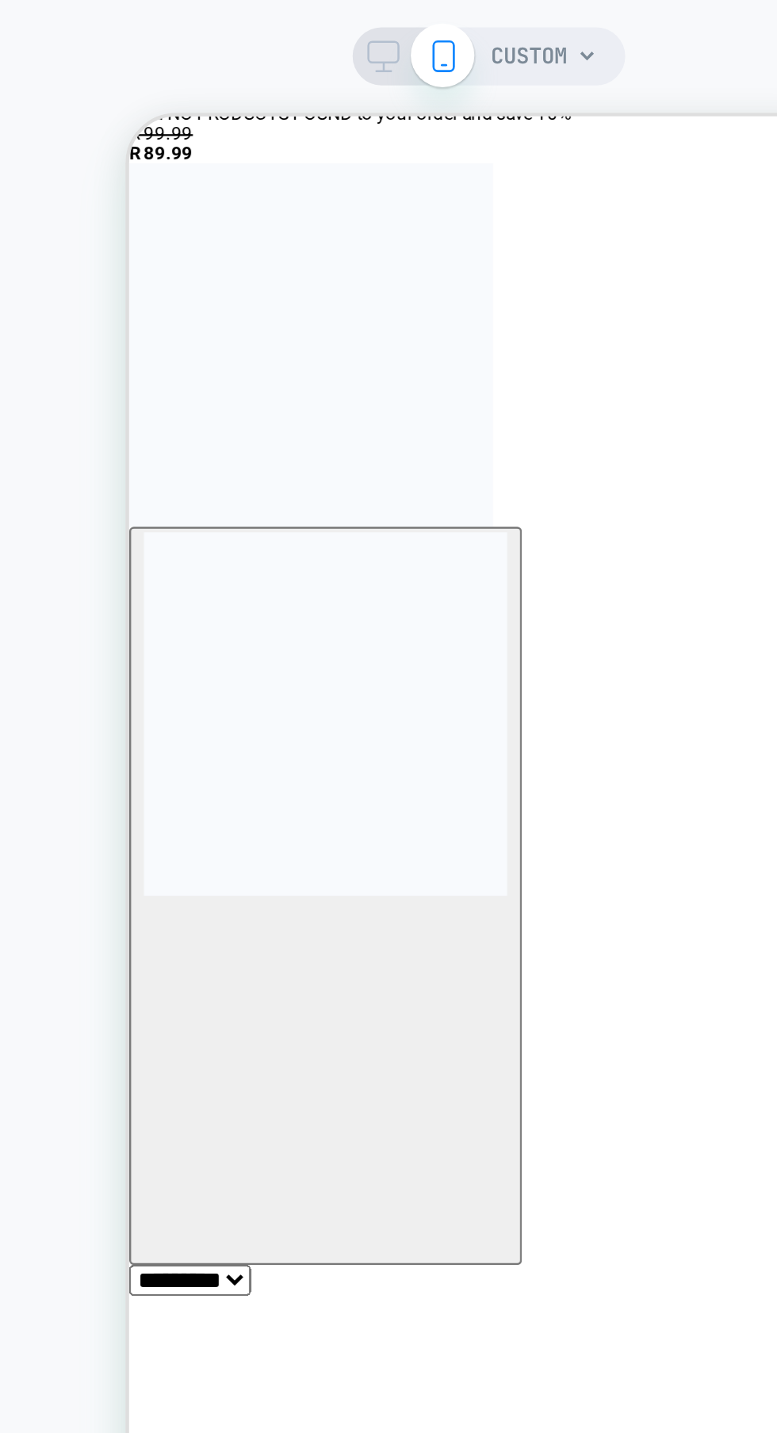
scroll to position [388, 0]
click at [225, 1112] on button "Pay now - R 89.99" at bounding box center [176, 1120] width 97 height 17
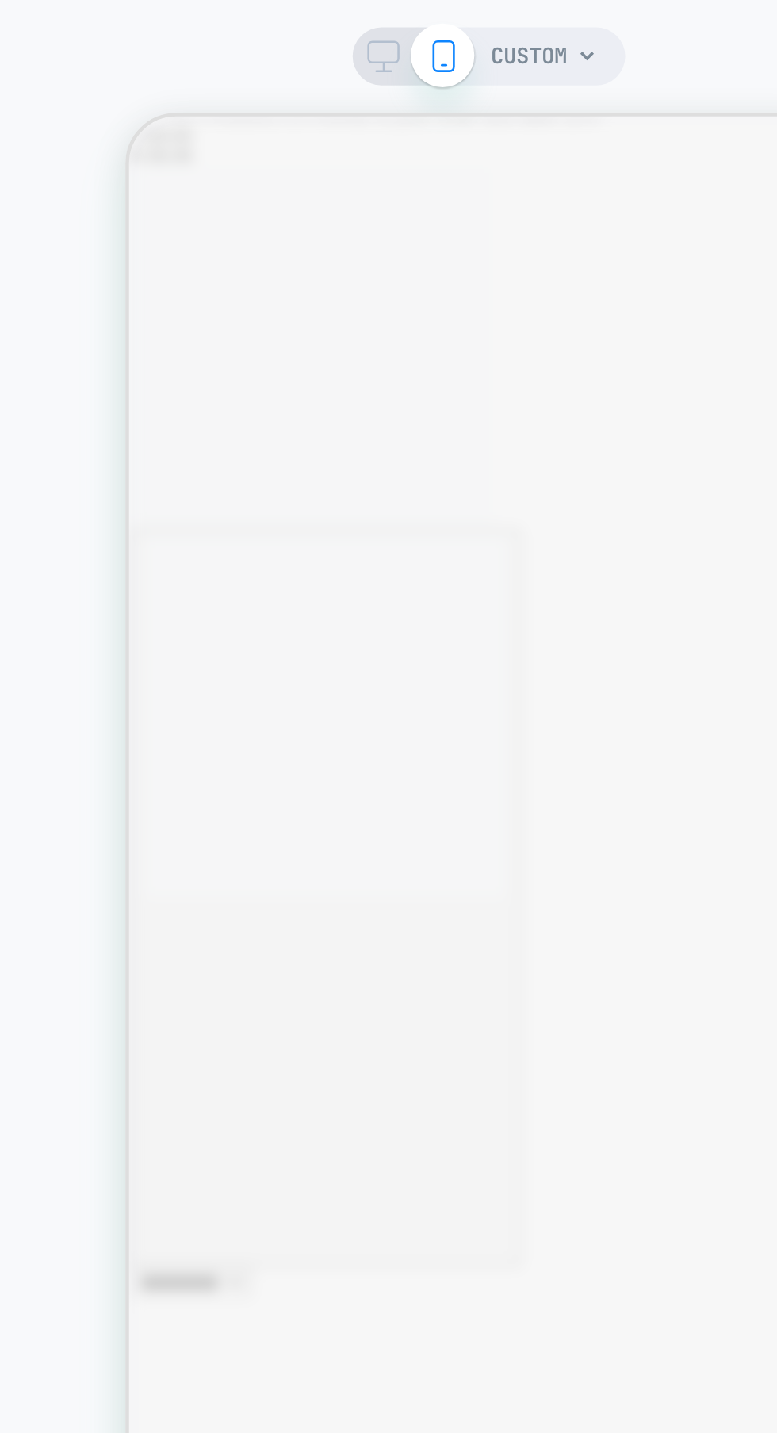
click at [272, 28] on div "CUSTOM < back to dashboard POST PURCHASE Click to edit experience details Once …" at bounding box center [388, 716] width 777 height 1433
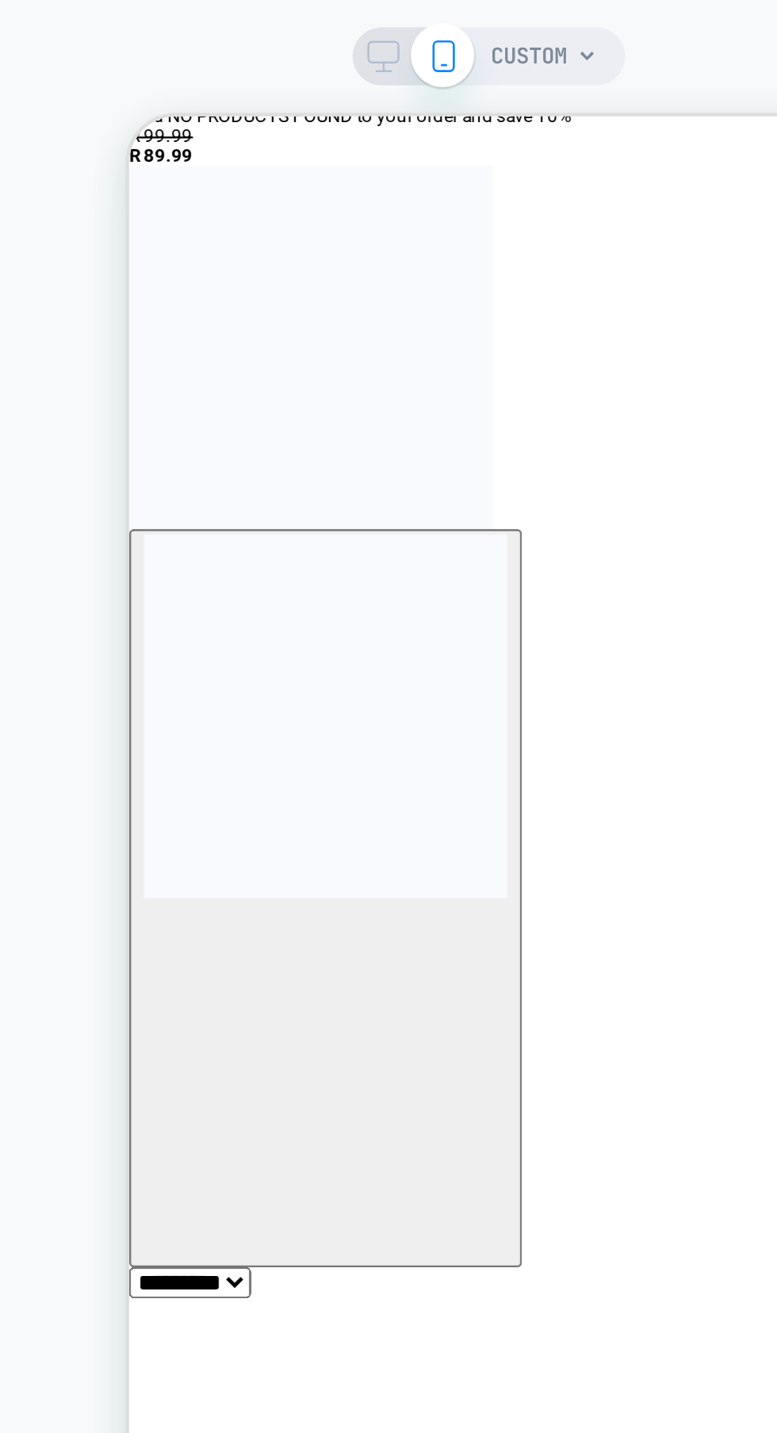
click at [270, 27] on span "CUSTOM" at bounding box center [255, 24] width 33 height 25
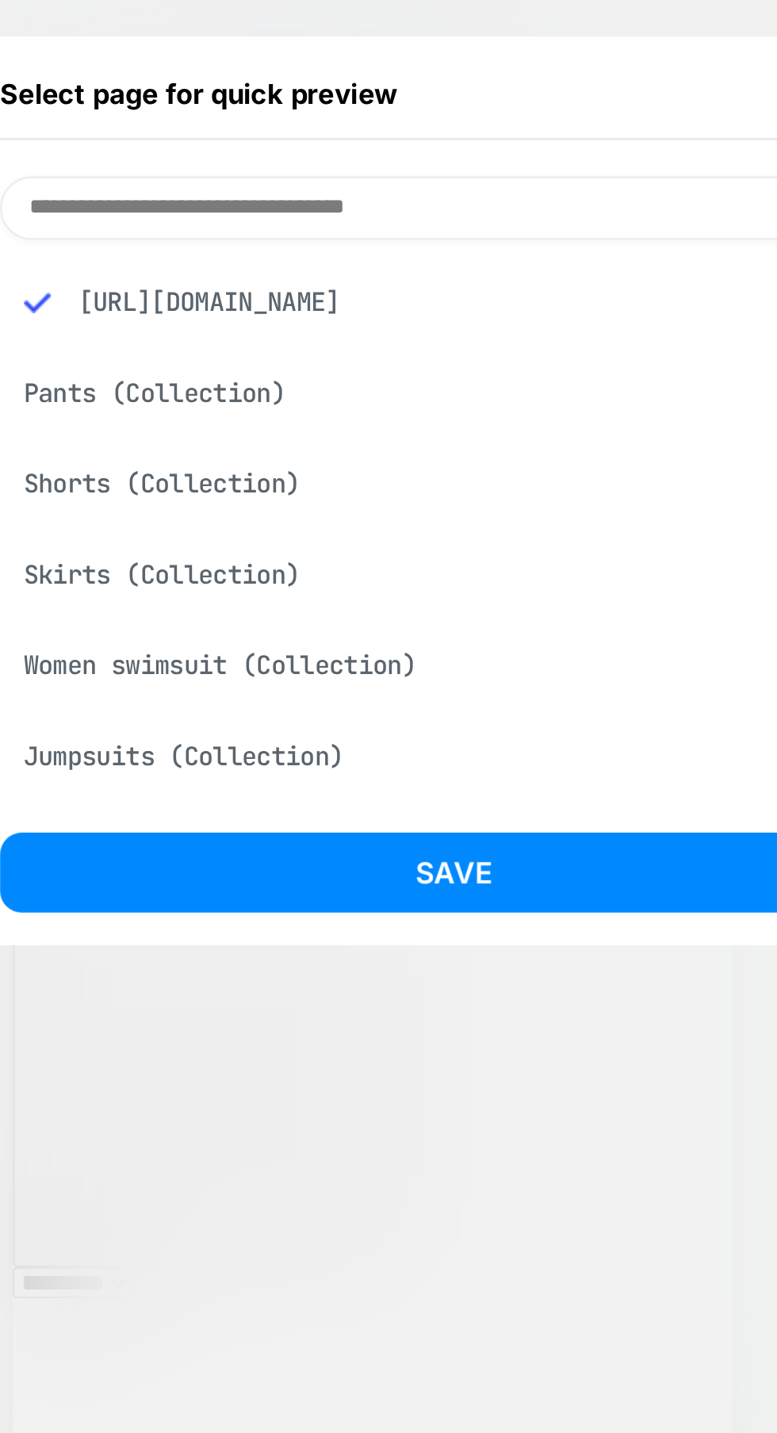
click at [289, 377] on button "Save" at bounding box center [273, 380] width 396 height 35
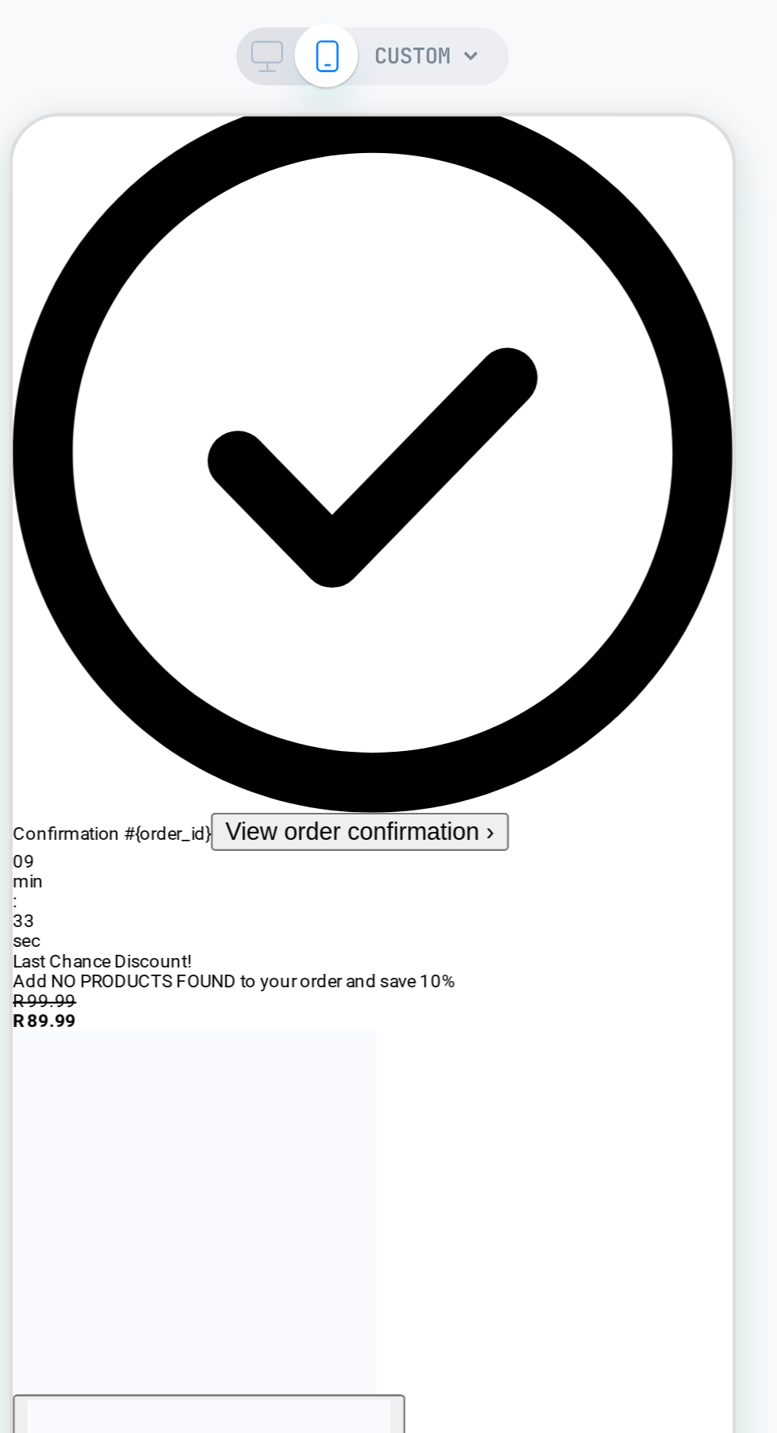
scroll to position [0, 0]
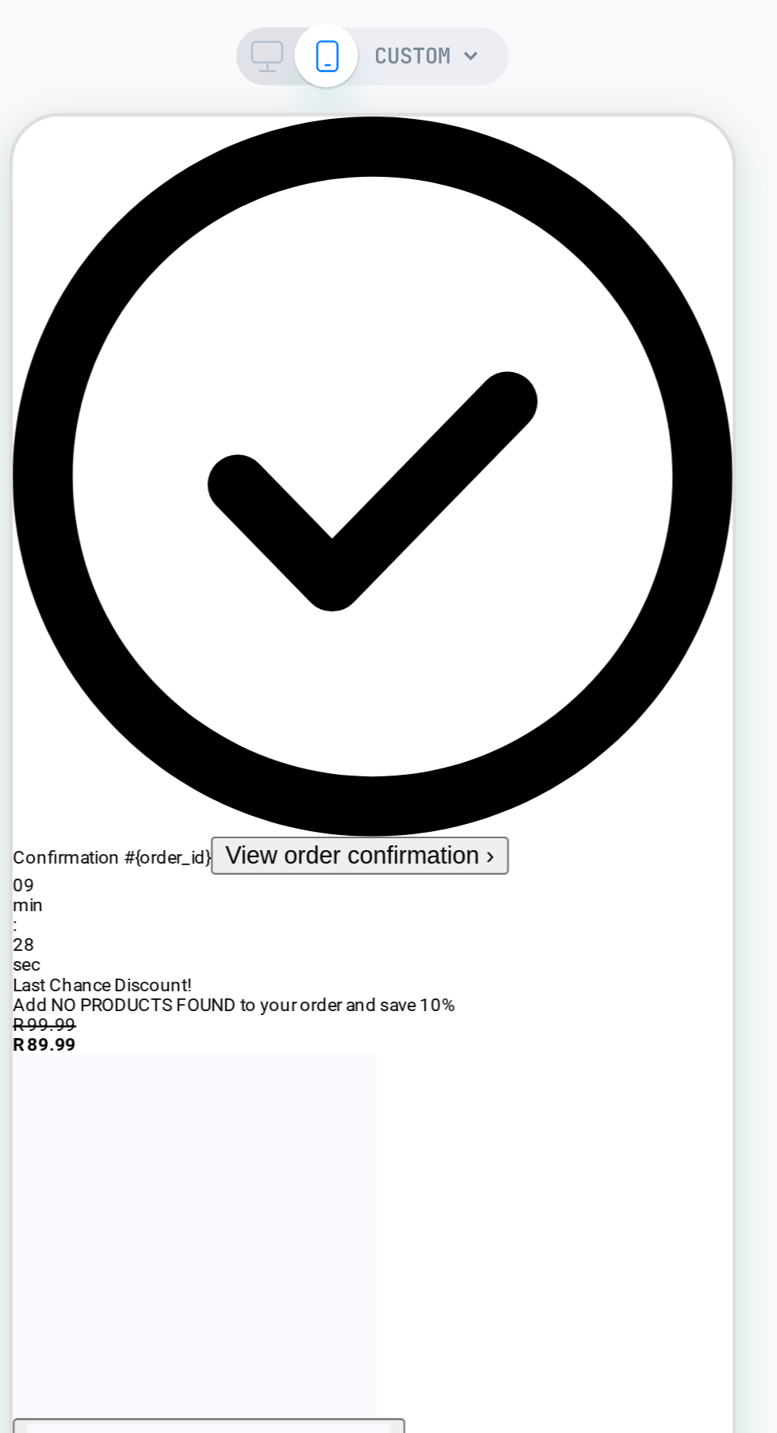
click at [158, 430] on button "View order confirmation ›" at bounding box center [164, 438] width 130 height 17
click at [170, 430] on button "View order confirmation ›" at bounding box center [164, 438] width 130 height 17
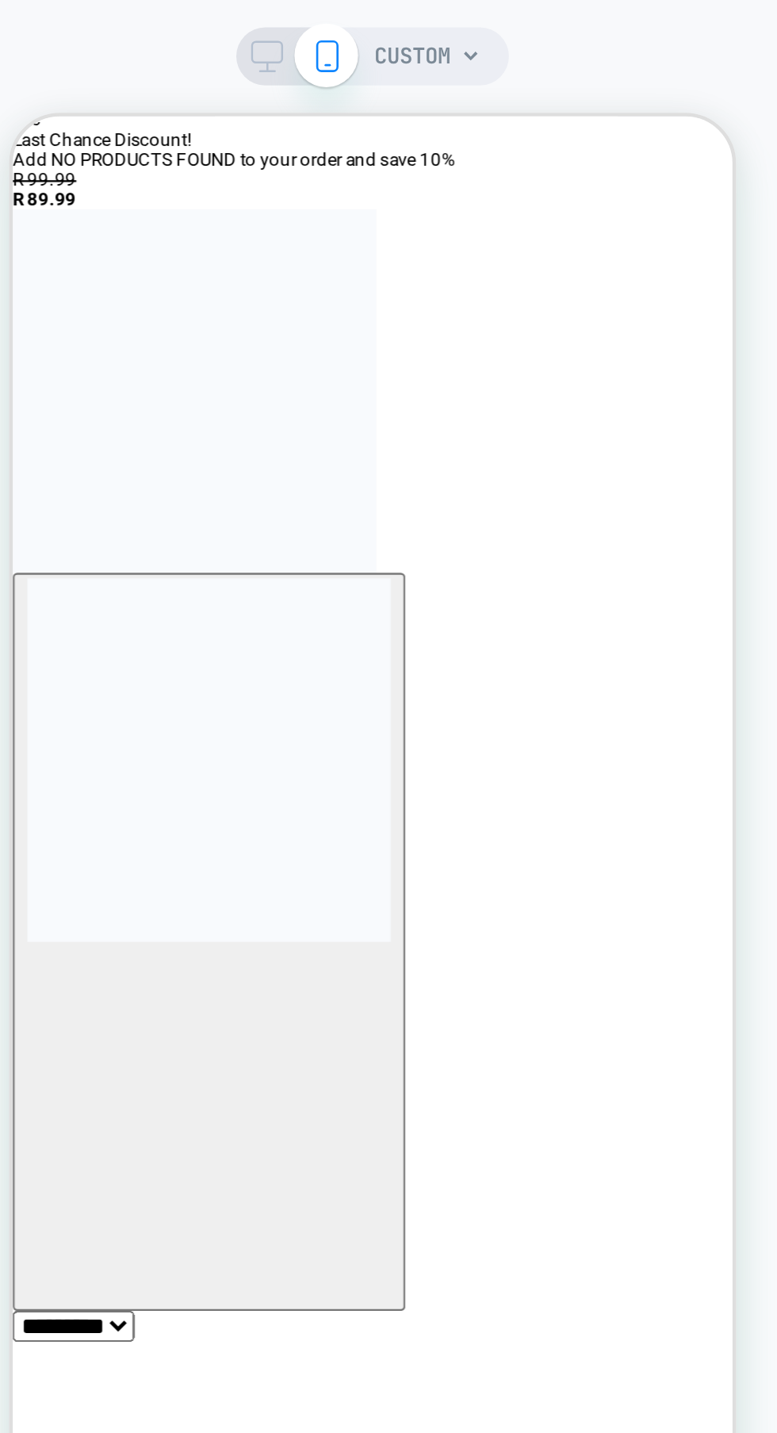
scroll to position [399, 0]
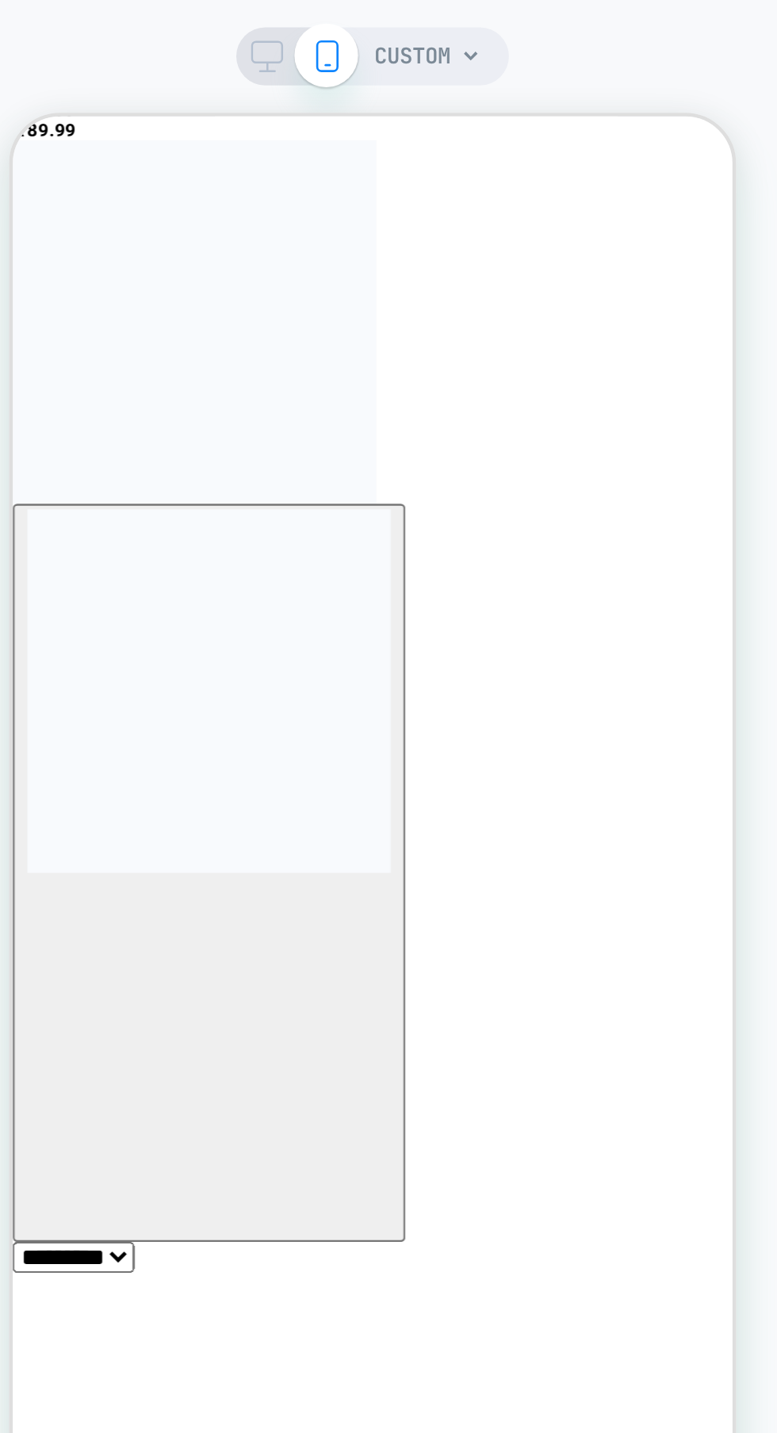
click at [94, 287] on img "button" at bounding box center [98, 366] width 159 height 159
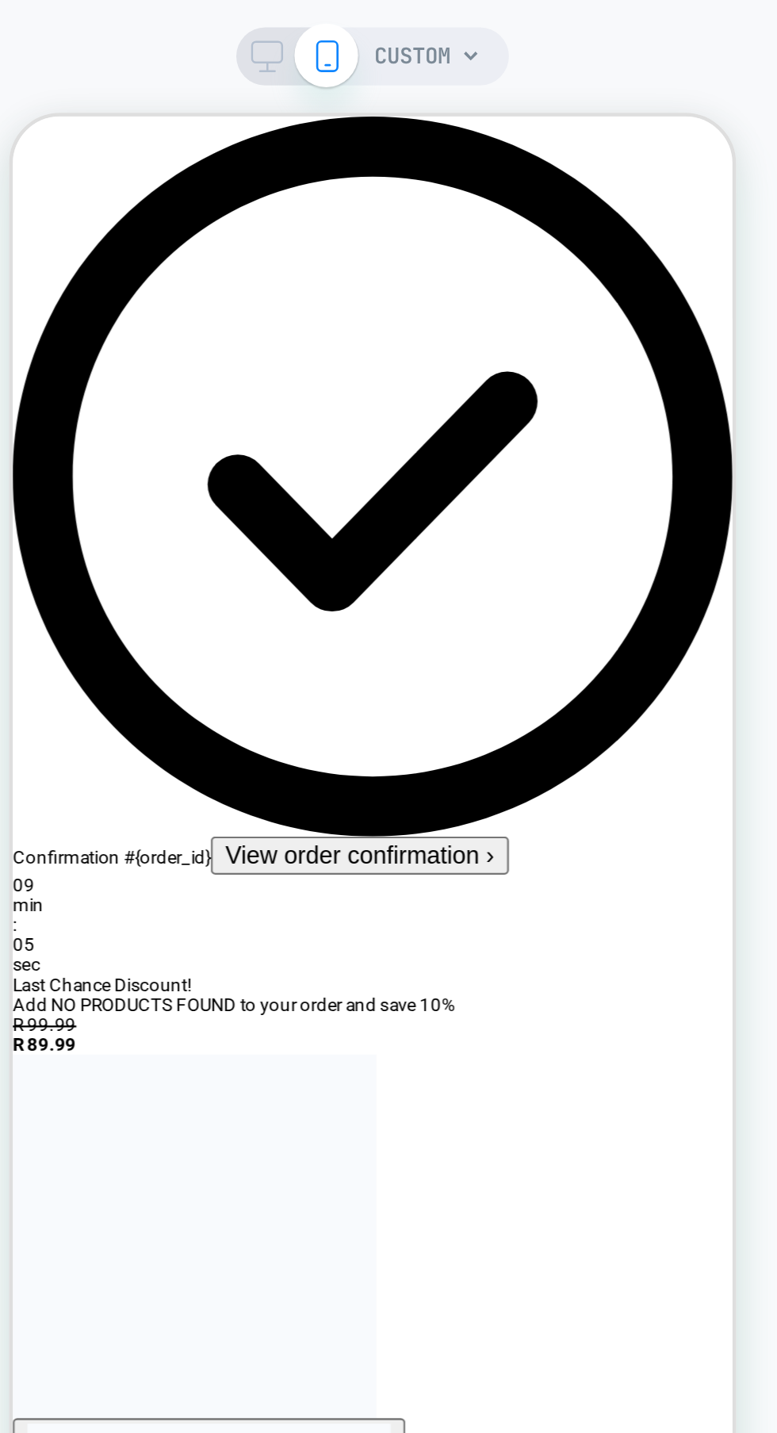
scroll to position [0, 0]
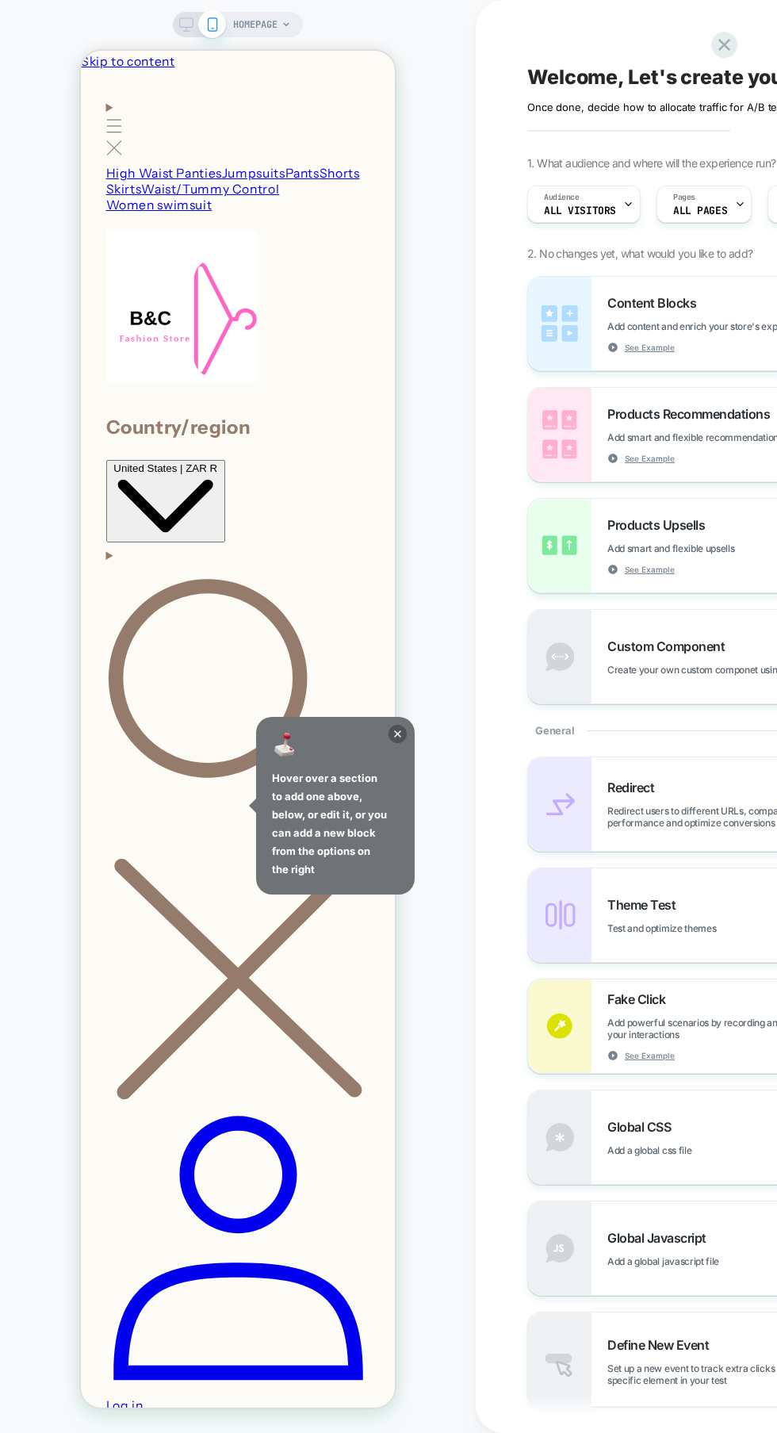
click at [714, 196] on div "Pages ALL PAGES" at bounding box center [700, 204] width 86 height 36
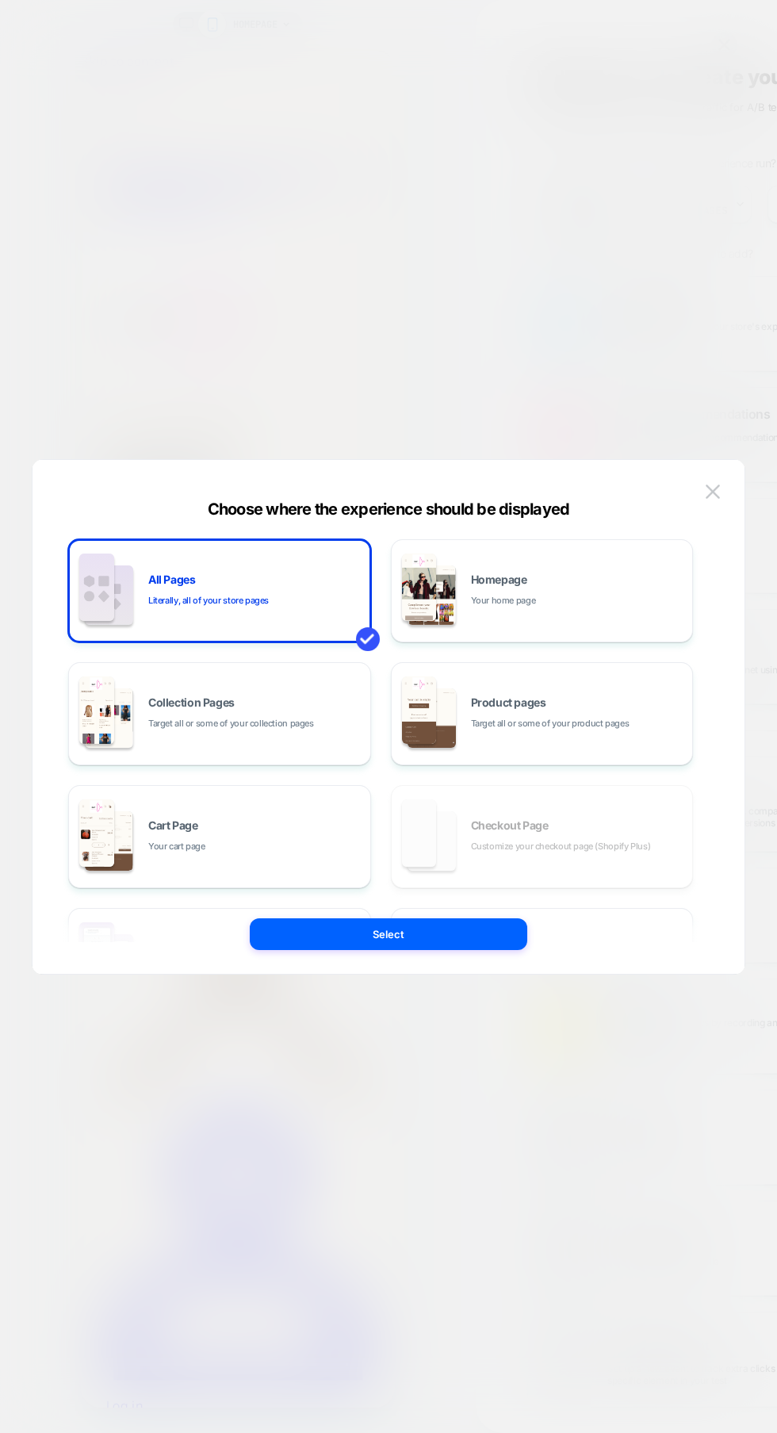
click at [271, 719] on span "Target all or some of your collection pages" at bounding box center [231, 723] width 166 height 15
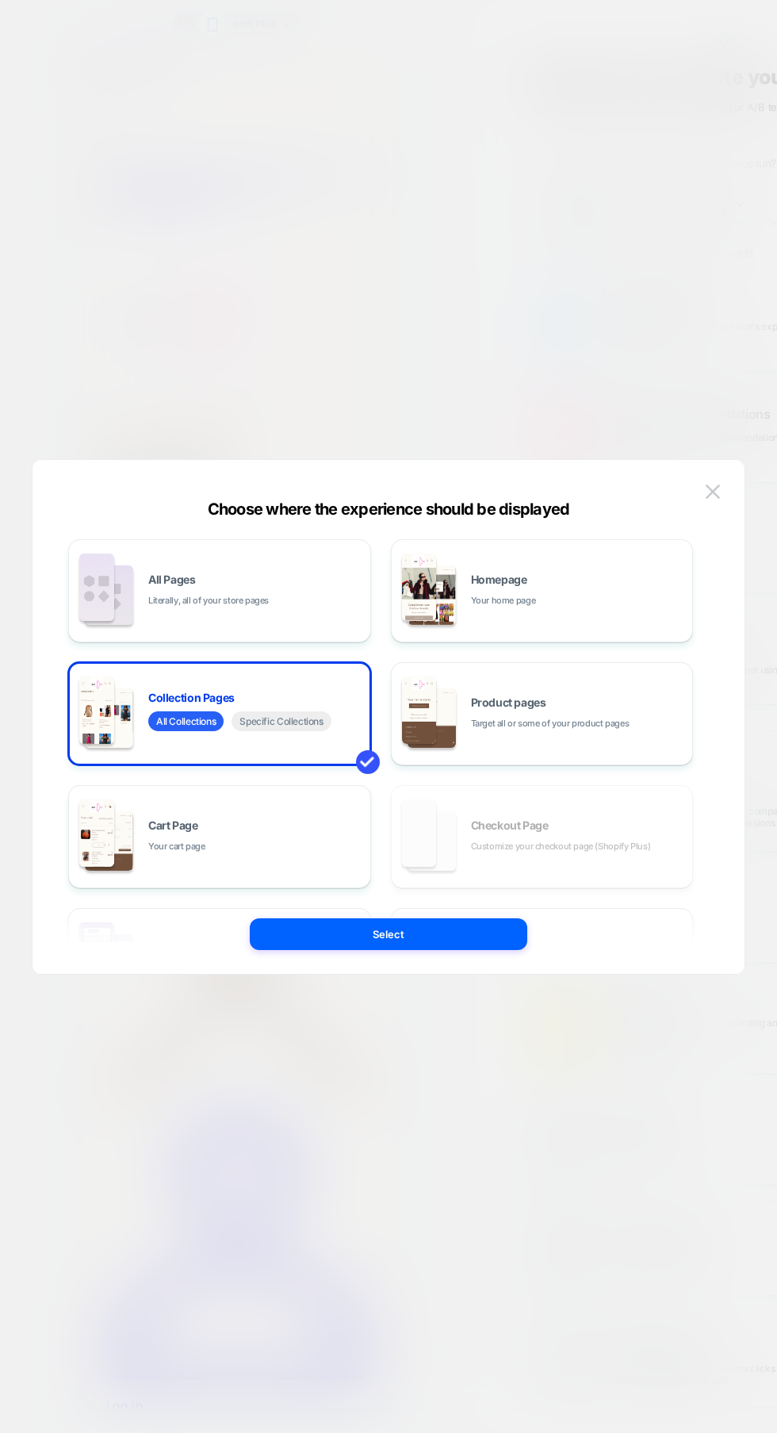
click at [0, 0] on div "All Pages Literally, all of your store pages" at bounding box center [0, 0] width 0 height 0
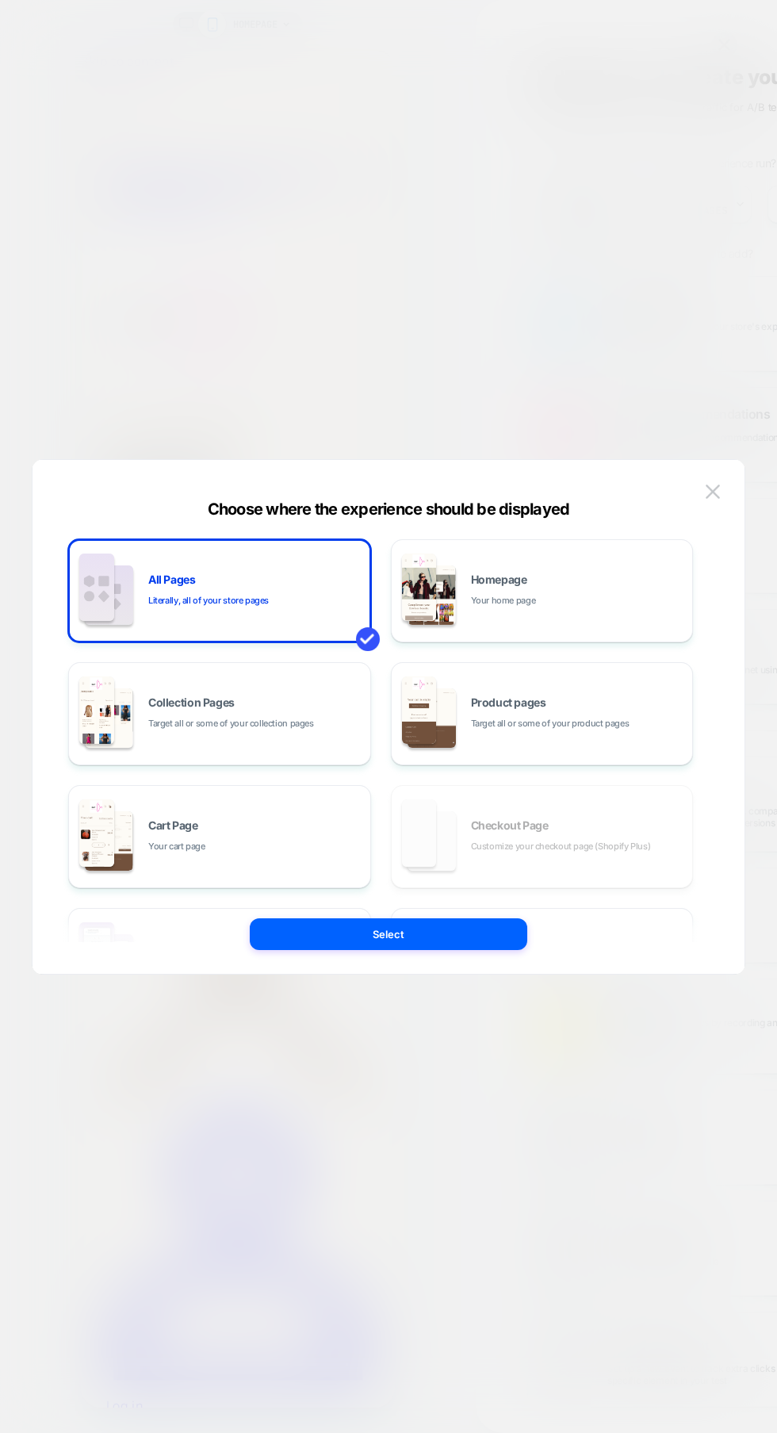
click at [0, 0] on button "Select" at bounding box center [0, 0] width 0 height 0
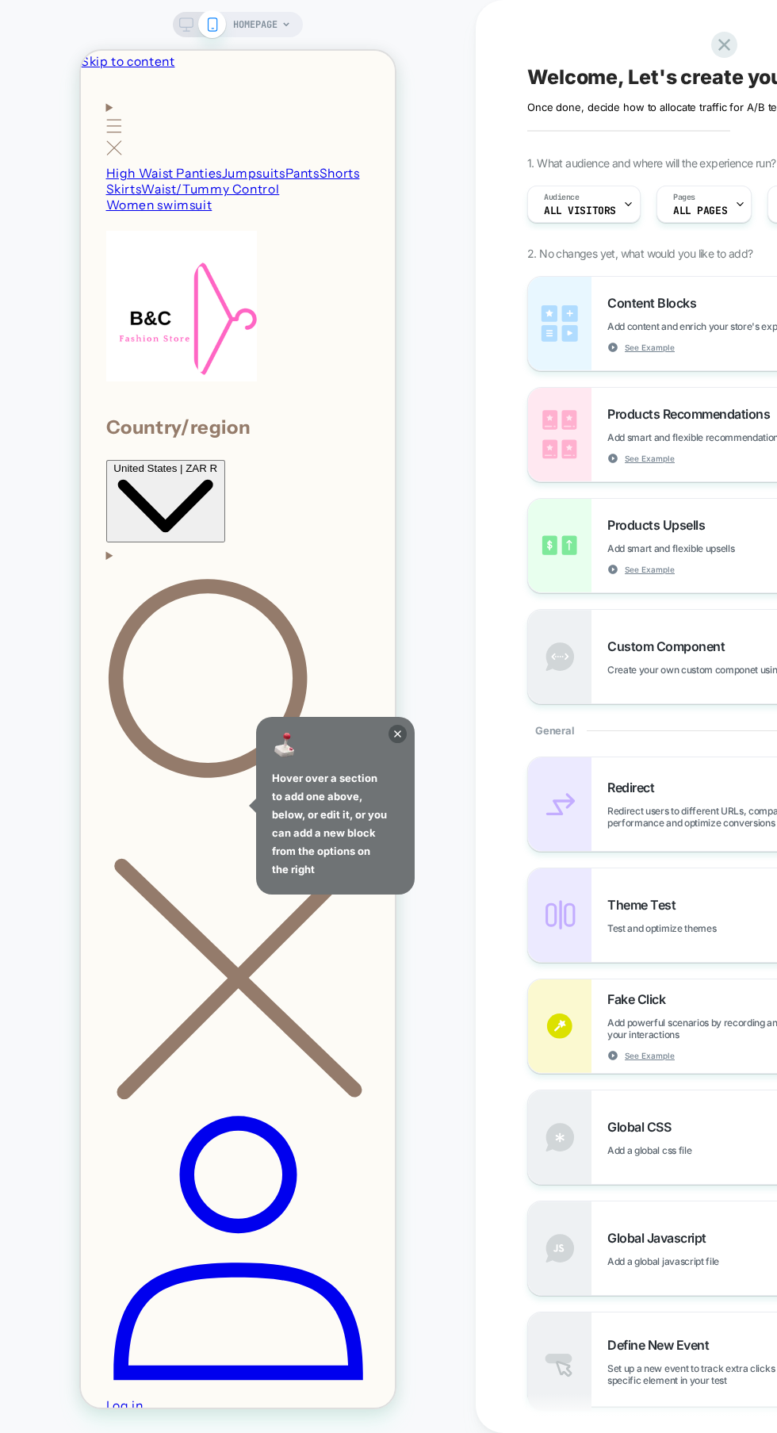
click at [724, 44] on icon at bounding box center [724, 45] width 12 height 12
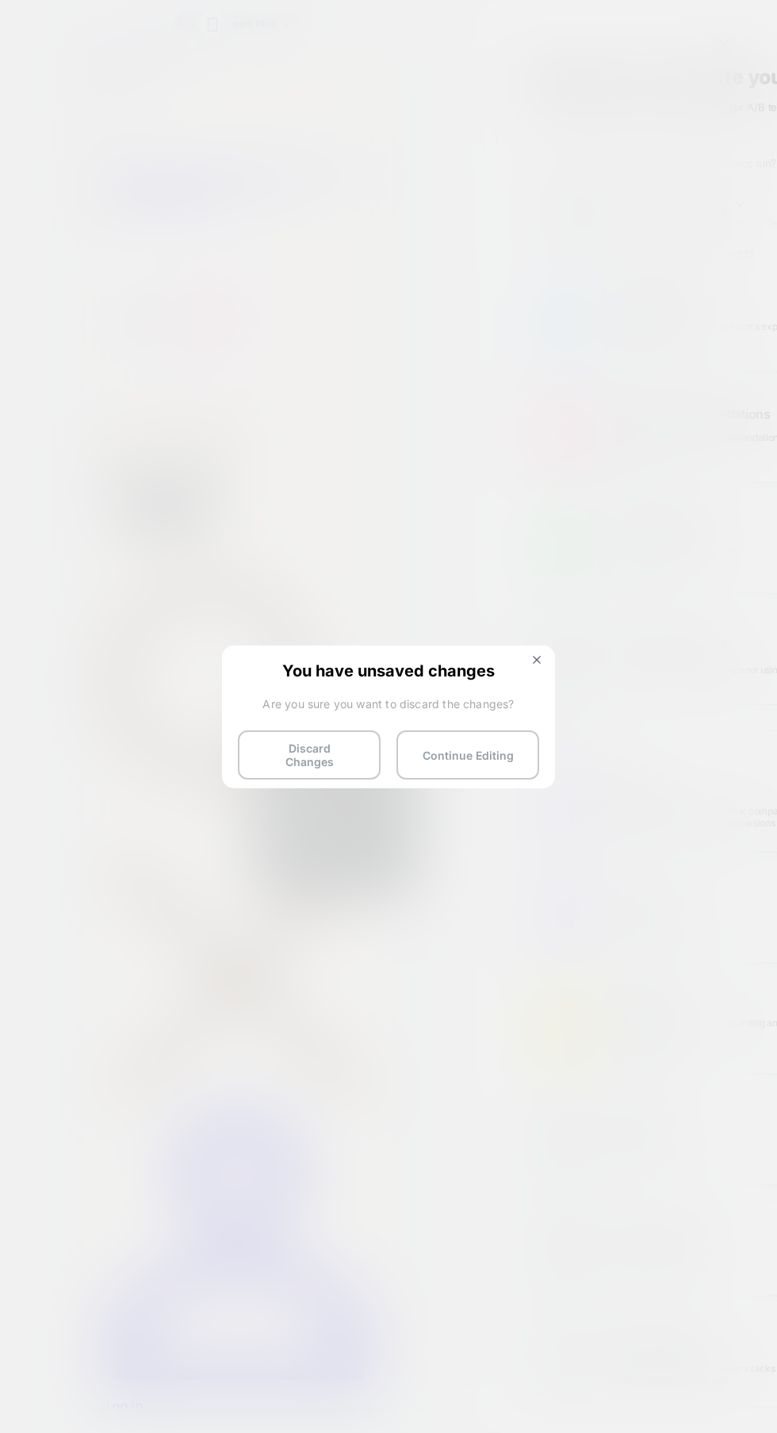
click at [0, 0] on button "Continue Editing" at bounding box center [0, 0] width 0 height 0
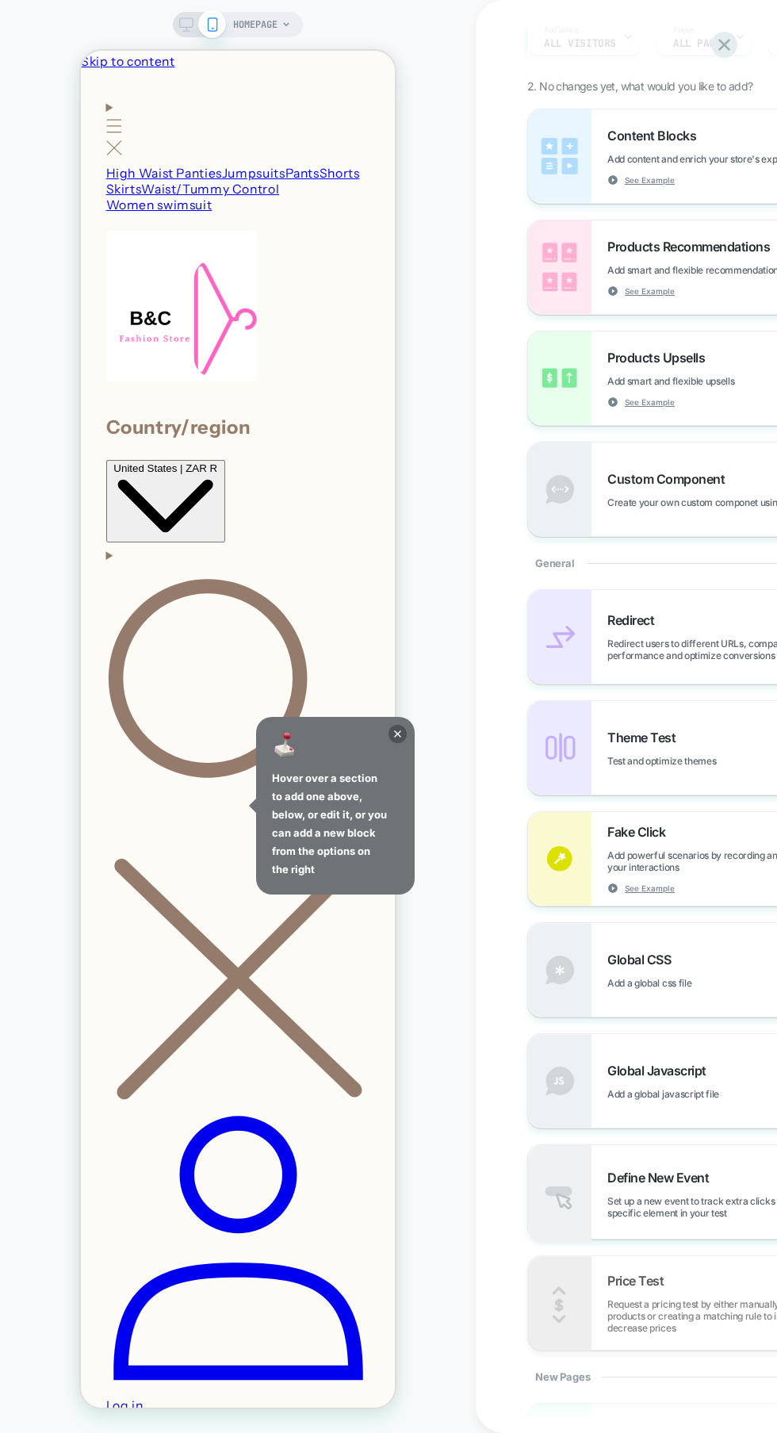
scroll to position [212, 0]
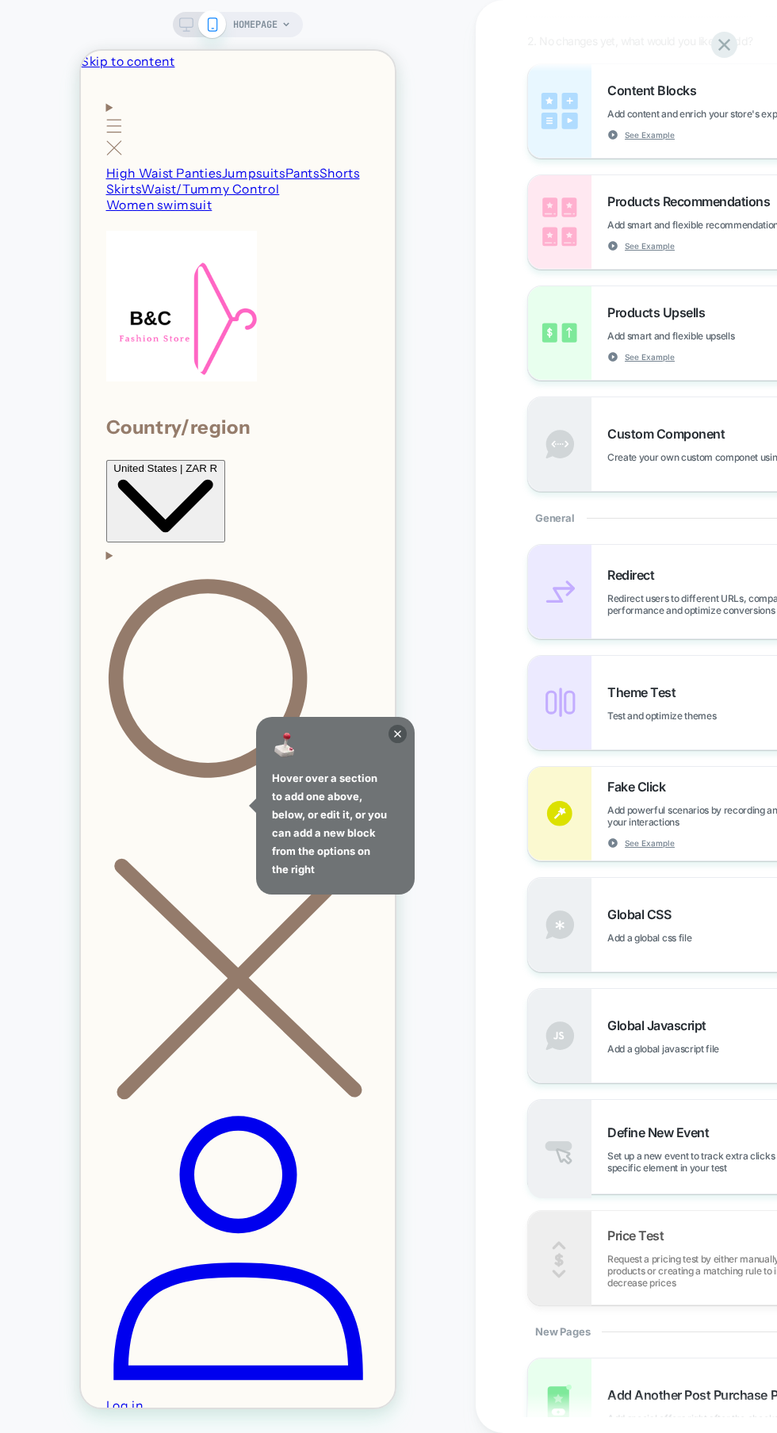
click at [0, 0] on icon at bounding box center [0, 0] width 0 height 0
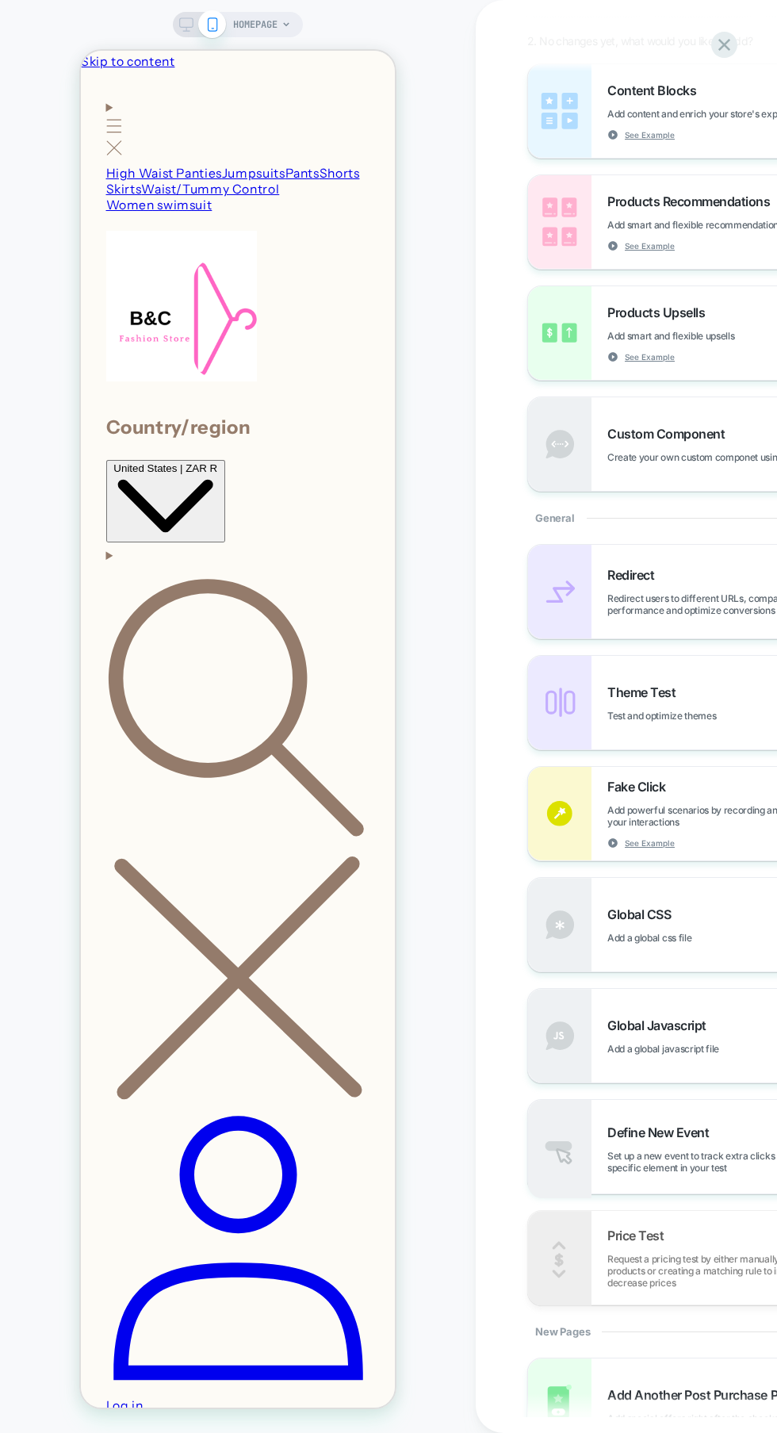
click at [0, 0] on span "Request a pricing test by either manually selecting products or creating a matc…" at bounding box center [0, 0] width 0 height 0
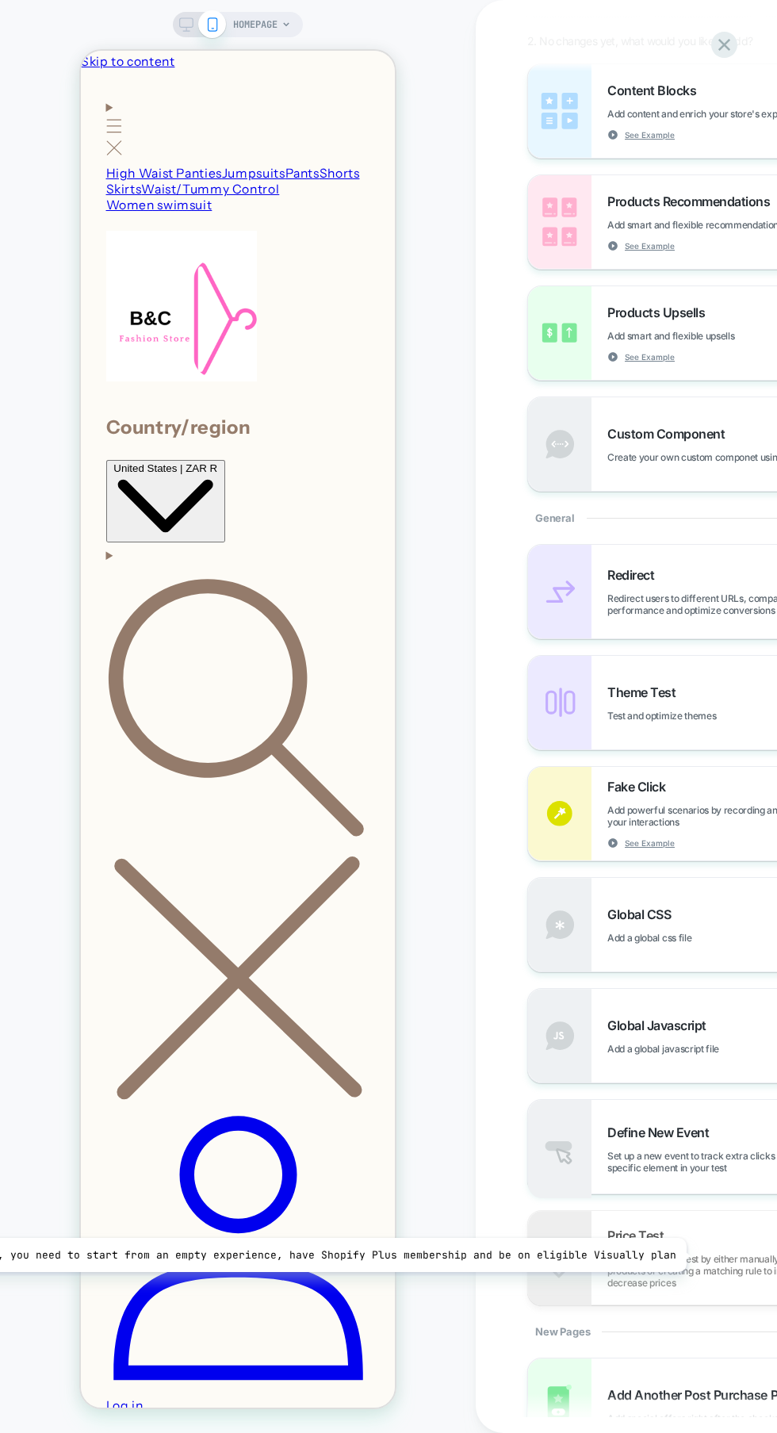
click at [461, 1261] on div "HOMEPAGE" at bounding box center [238, 716] width 476 height 1401
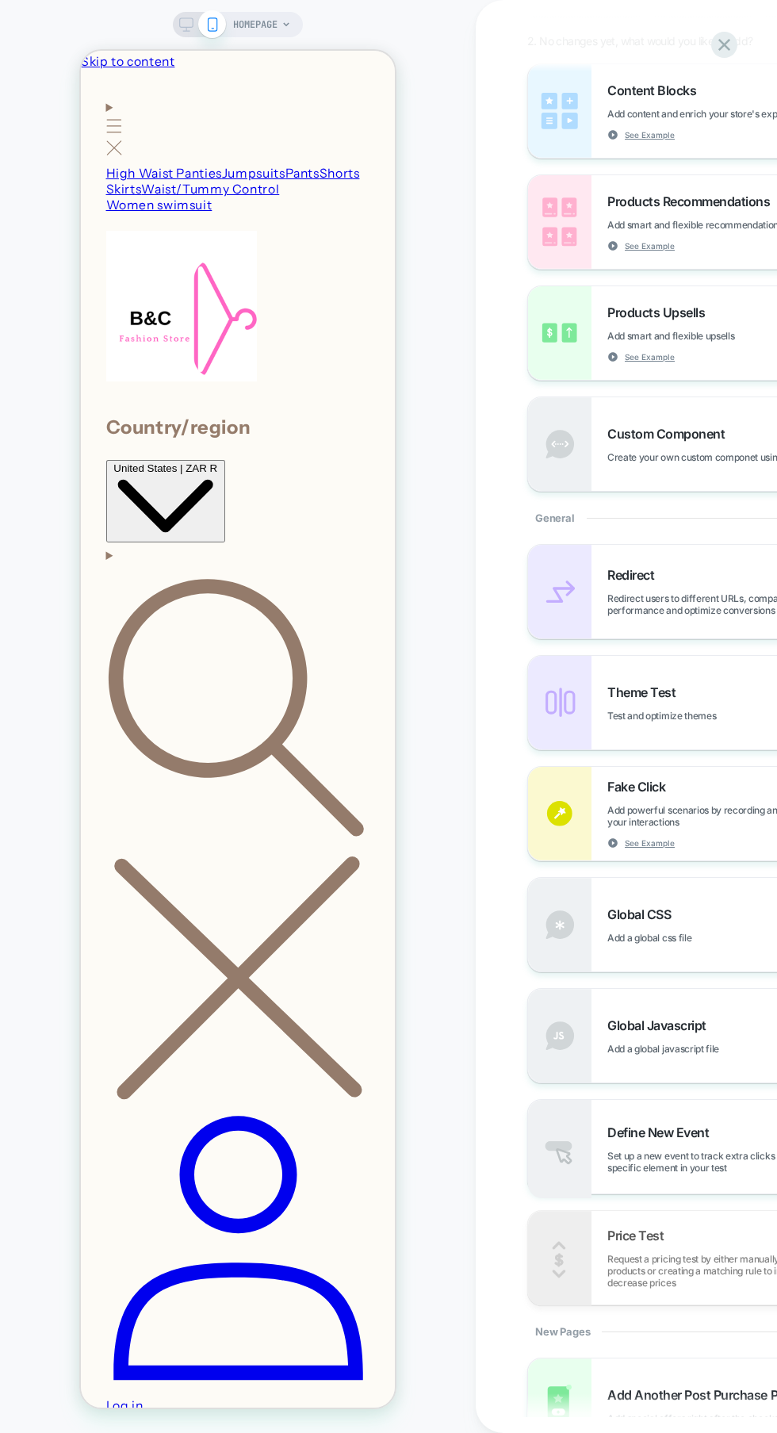
click at [681, 1420] on span "Add special offers right after the checkout step" at bounding box center [747, 1418] width 280 height 12
